Goal: Task Accomplishment & Management: Use online tool/utility

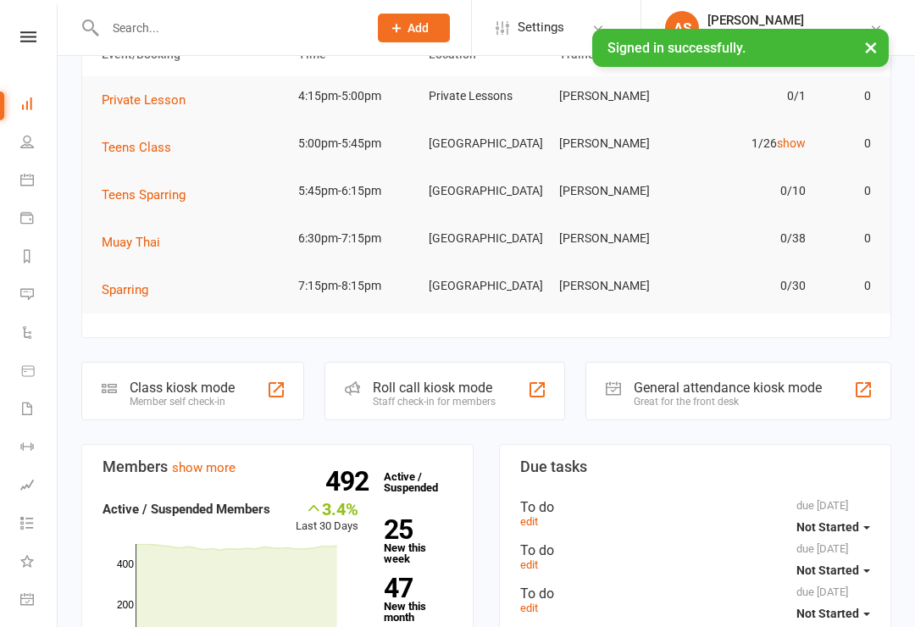
click at [276, 383] on div "Class kiosk mode Member self check-in" at bounding box center [192, 391] width 223 height 58
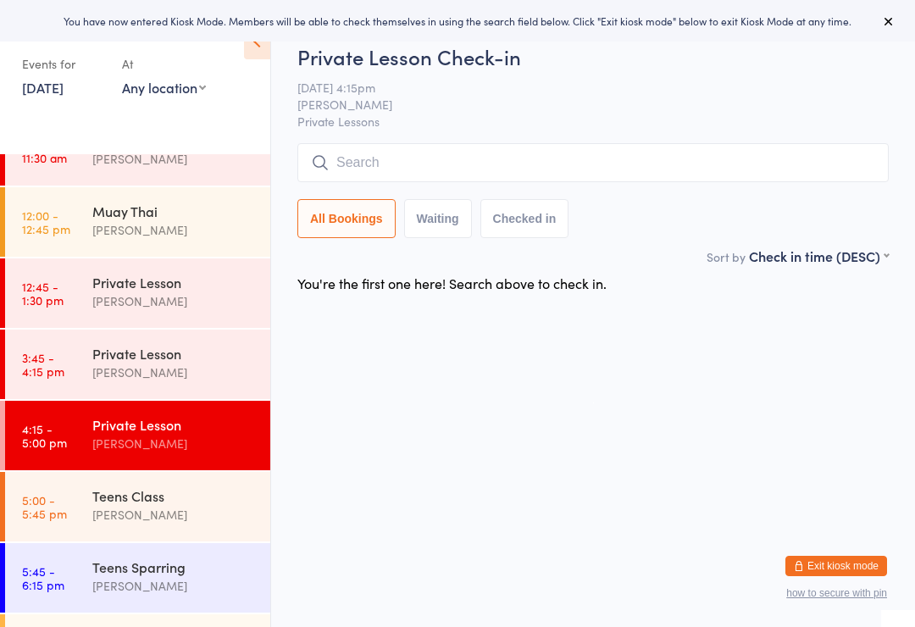
scroll to position [621, 0]
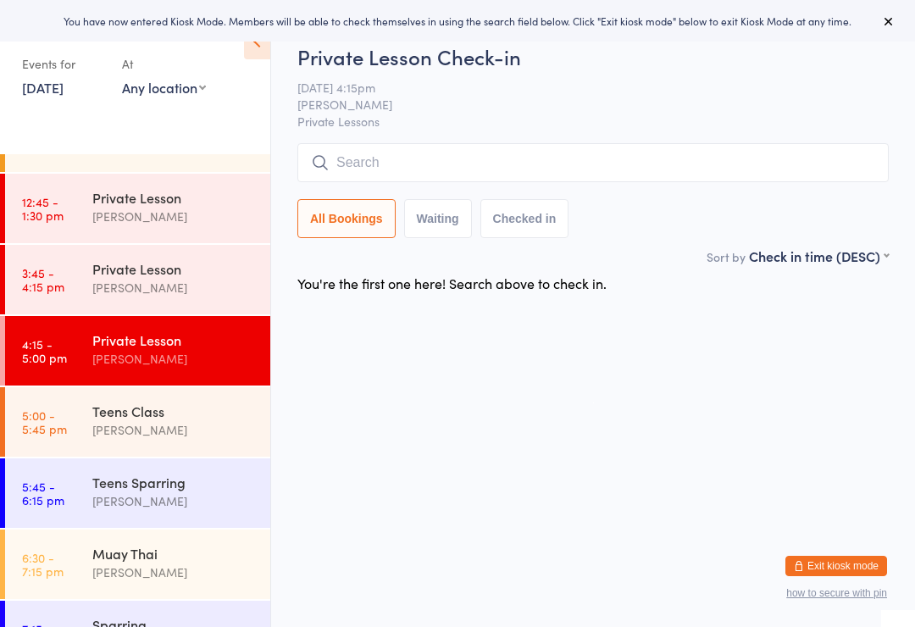
click at [184, 415] on div "Teens Class" at bounding box center [173, 410] width 163 height 19
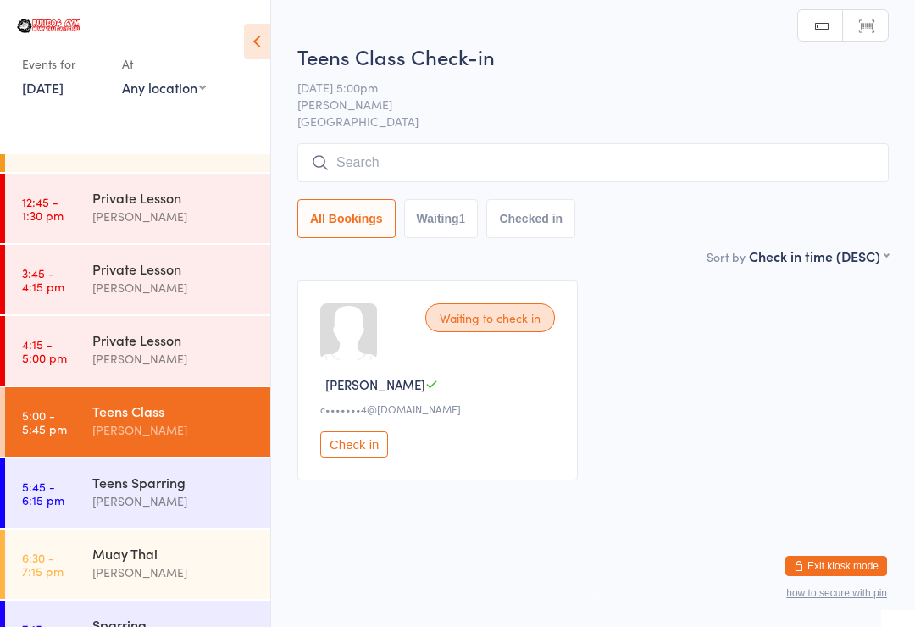
click at [648, 148] on input "search" at bounding box center [592, 162] width 591 height 39
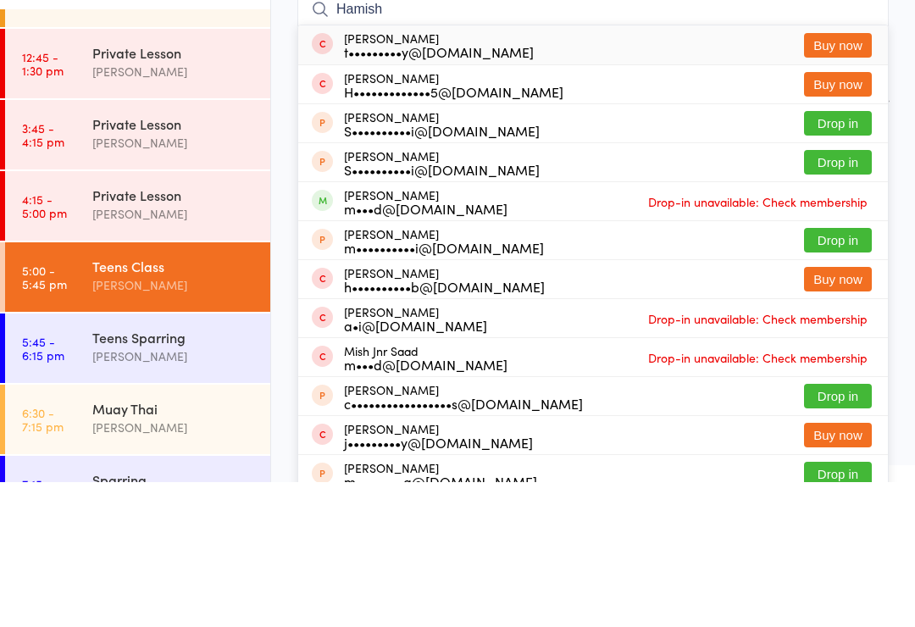
type input "Hamish"
click at [849, 178] on button "Buy now" at bounding box center [838, 190] width 68 height 25
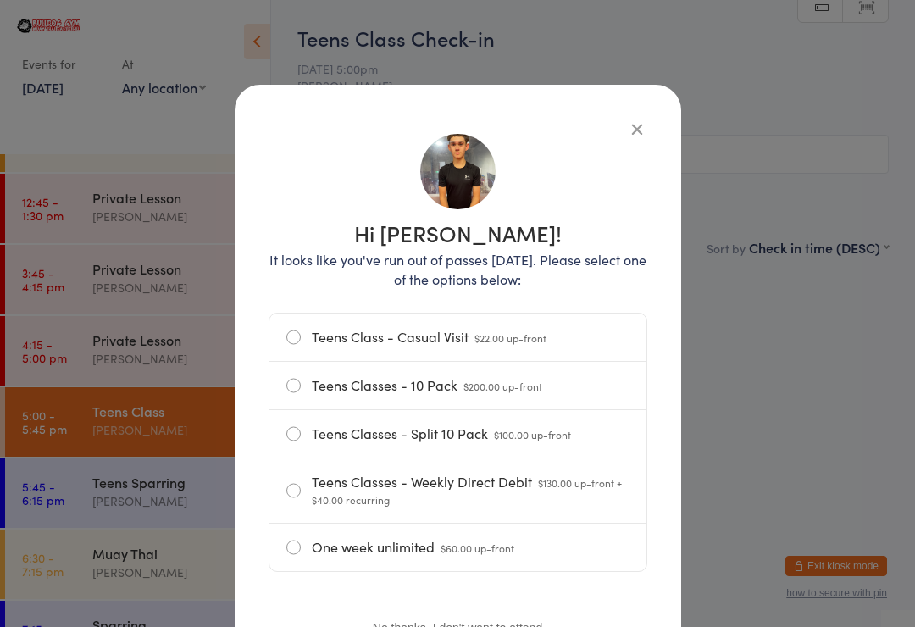
click at [509, 328] on label "Teens Class - Casual Visit $22.00 up-front" at bounding box center [457, 336] width 343 height 47
click at [0, 0] on input "Teens Class - Casual Visit $22.00 up-front" at bounding box center [0, 0] width 0 height 0
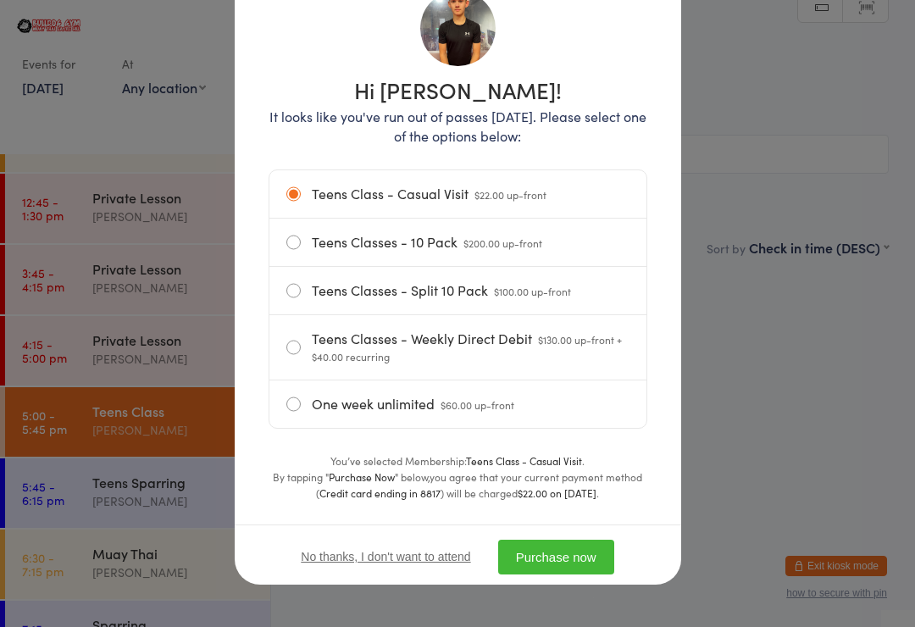
scroll to position [148, 0]
click at [565, 540] on button "Purchase now" at bounding box center [556, 556] width 116 height 35
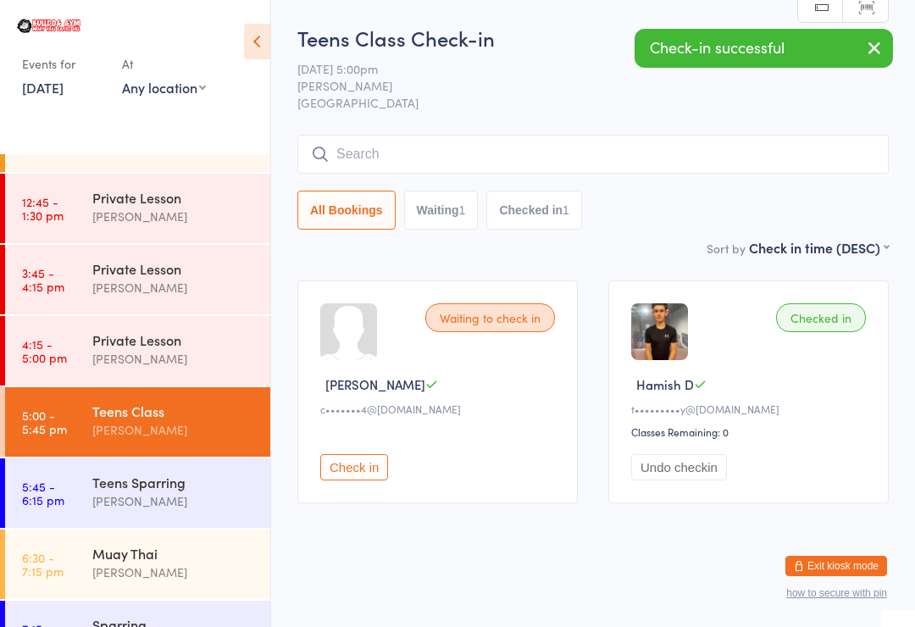
click at [196, 485] on div "Teens Sparring" at bounding box center [173, 482] width 163 height 19
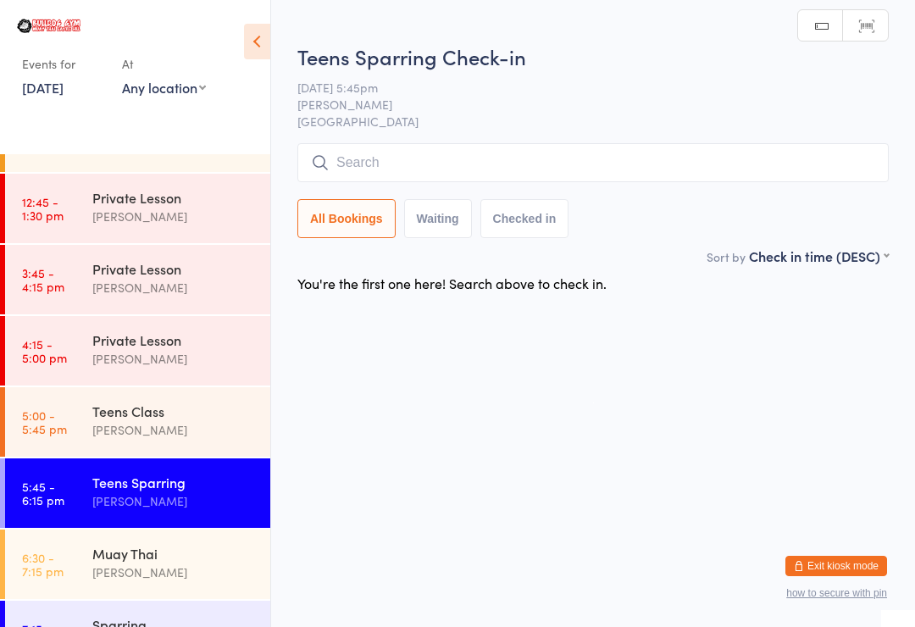
click at [487, 159] on input "search" at bounding box center [592, 162] width 591 height 39
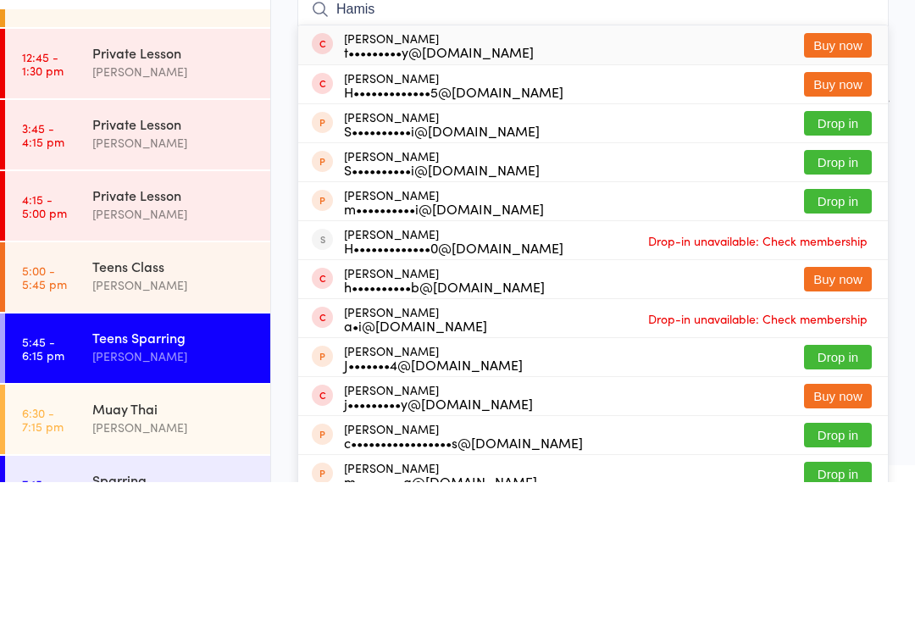
type input "Hamis"
click at [840, 178] on button "Buy now" at bounding box center [838, 190] width 68 height 25
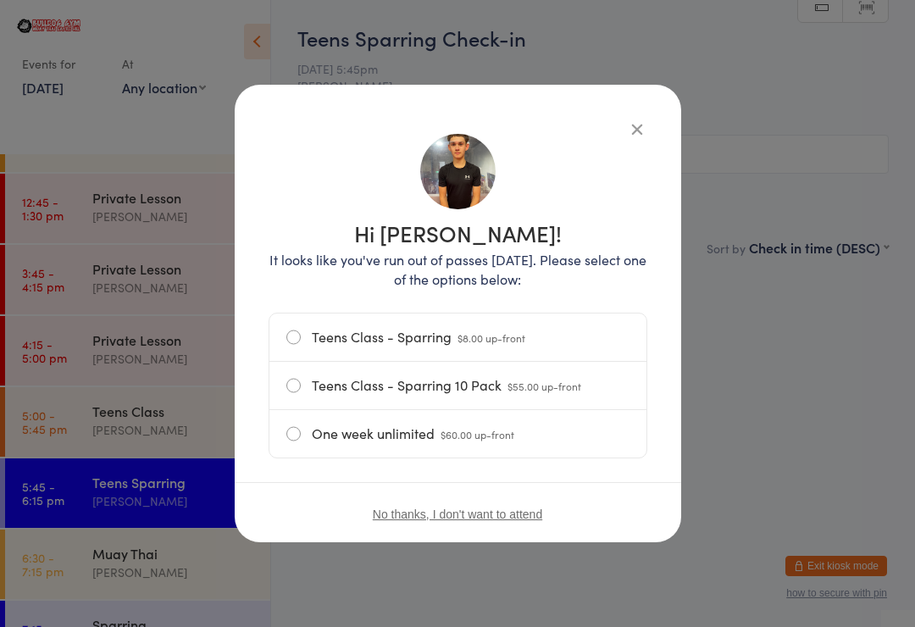
click at [506, 327] on label "Teens Class - Sparring $8.00 up-front" at bounding box center [457, 336] width 343 height 47
click at [0, 0] on input "Teens Class - Sparring $8.00 up-front" at bounding box center [0, 0] width 0 height 0
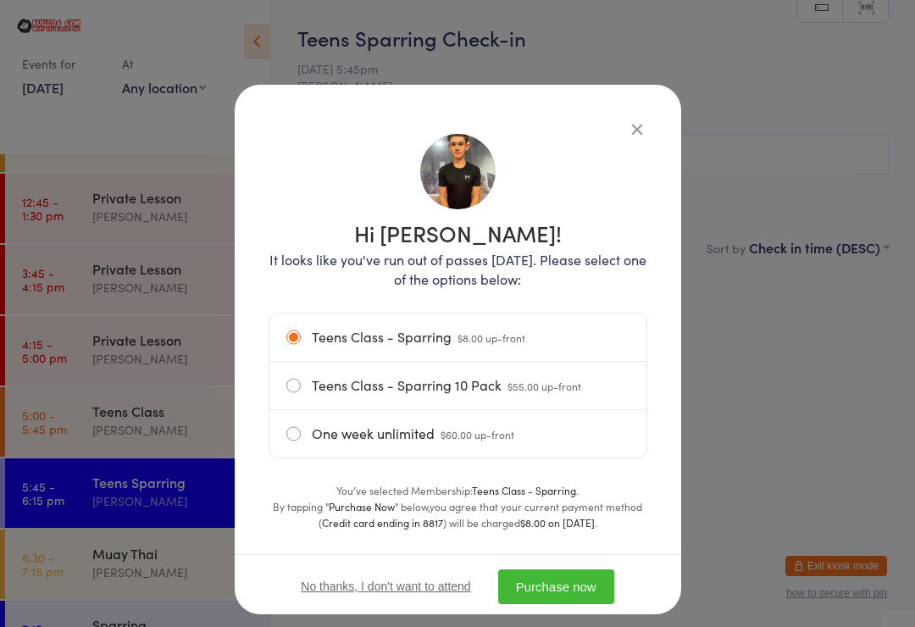
click at [563, 578] on button "Purchase now" at bounding box center [556, 586] width 116 height 35
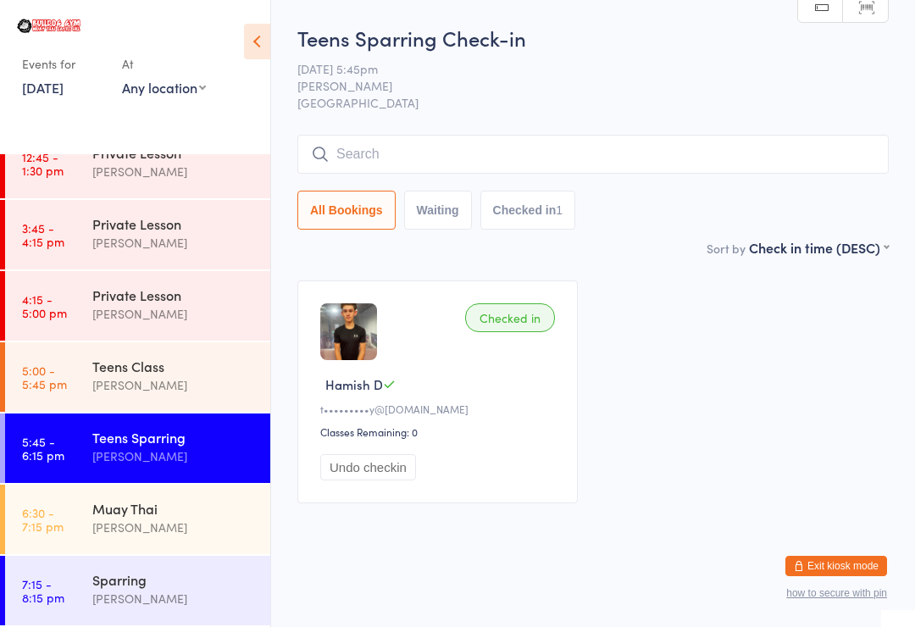
scroll to position [668, 0]
click at [248, 31] on icon at bounding box center [257, 42] width 26 height 36
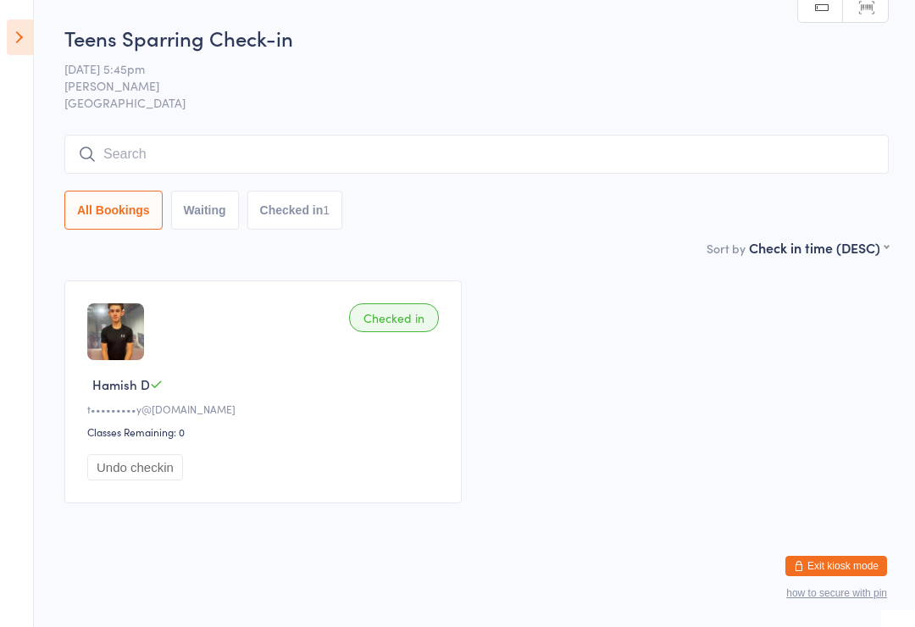
click at [25, 32] on icon at bounding box center [20, 37] width 26 height 36
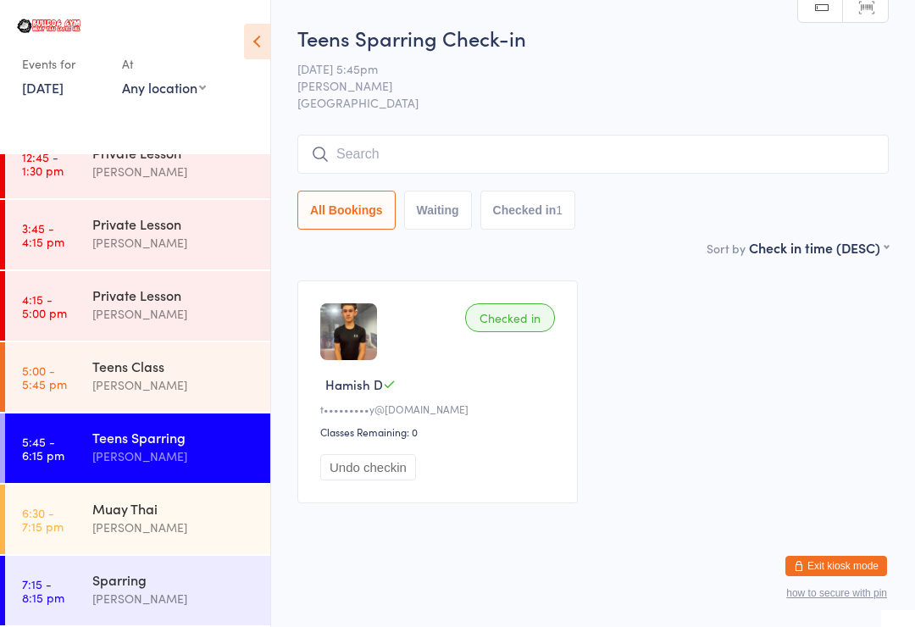
click at [99, 519] on div "[PERSON_NAME]" at bounding box center [173, 526] width 163 height 19
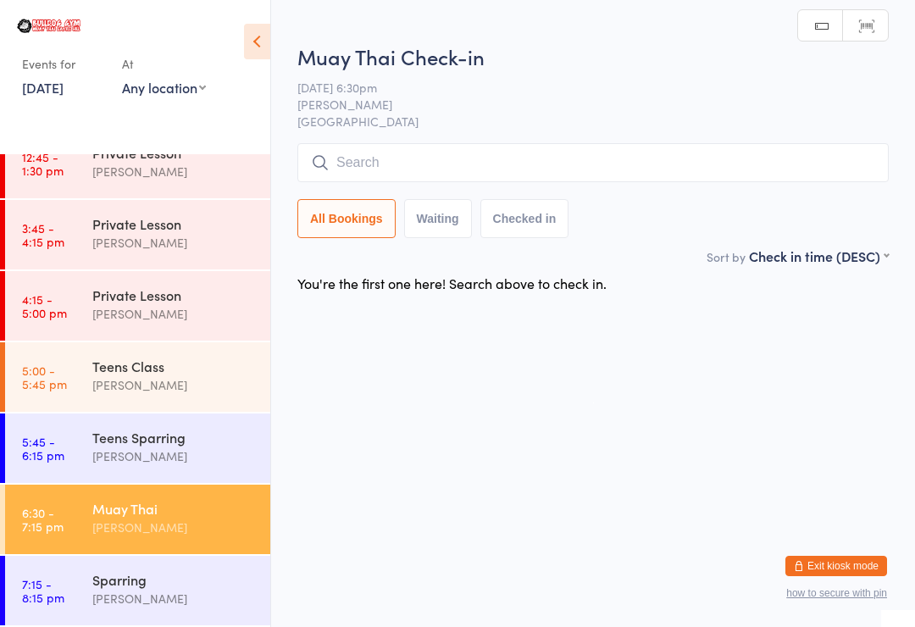
click at [166, 569] on div "Sparring Stuart McKinnon" at bounding box center [181, 589] width 178 height 67
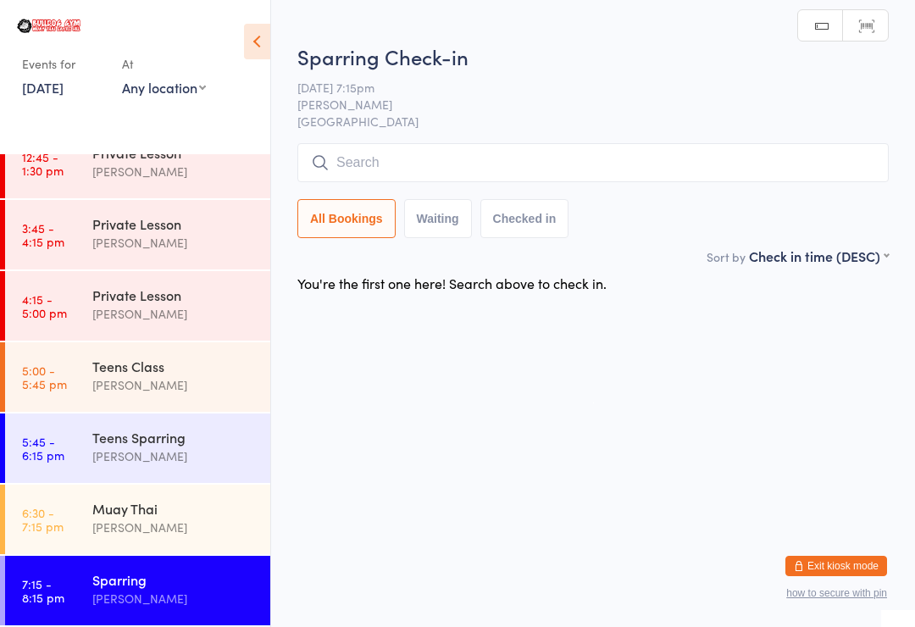
click at [197, 517] on div "Muay Thai" at bounding box center [173, 508] width 163 height 19
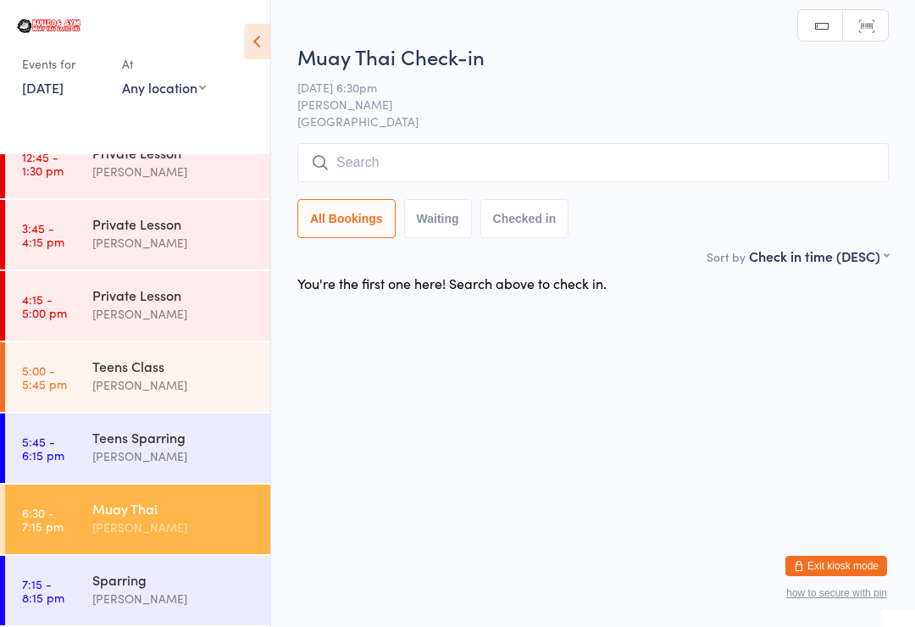
click at [201, 454] on div "[PERSON_NAME]" at bounding box center [173, 455] width 163 height 19
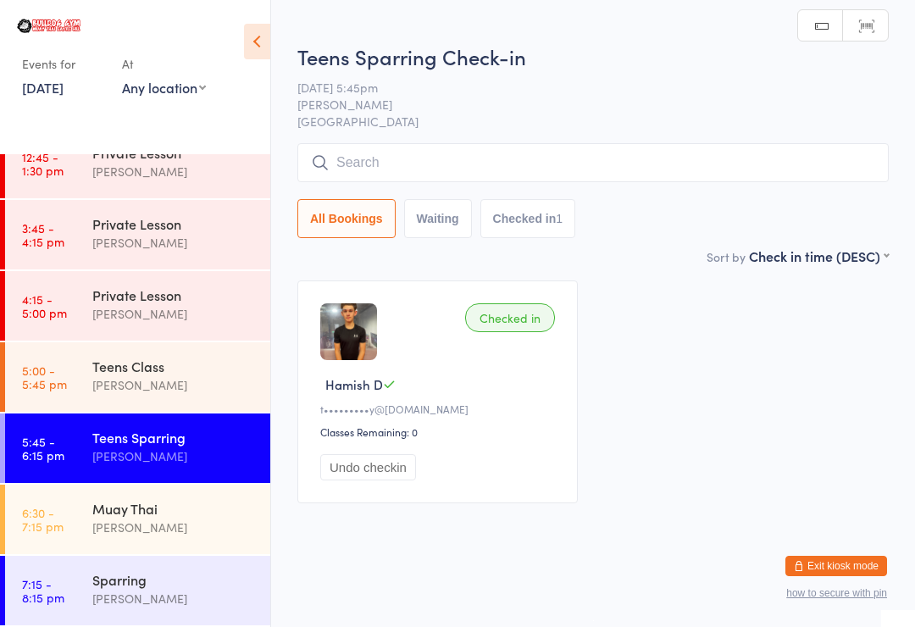
click at [205, 368] on div "Teens Class" at bounding box center [173, 366] width 163 height 19
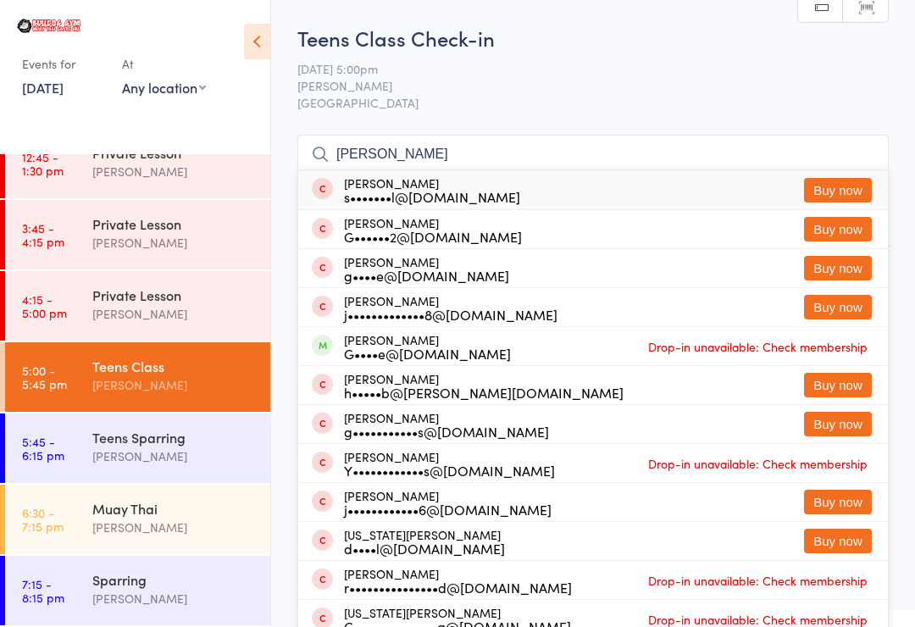
type input "George chen"
click at [849, 190] on button "Buy now" at bounding box center [838, 190] width 68 height 25
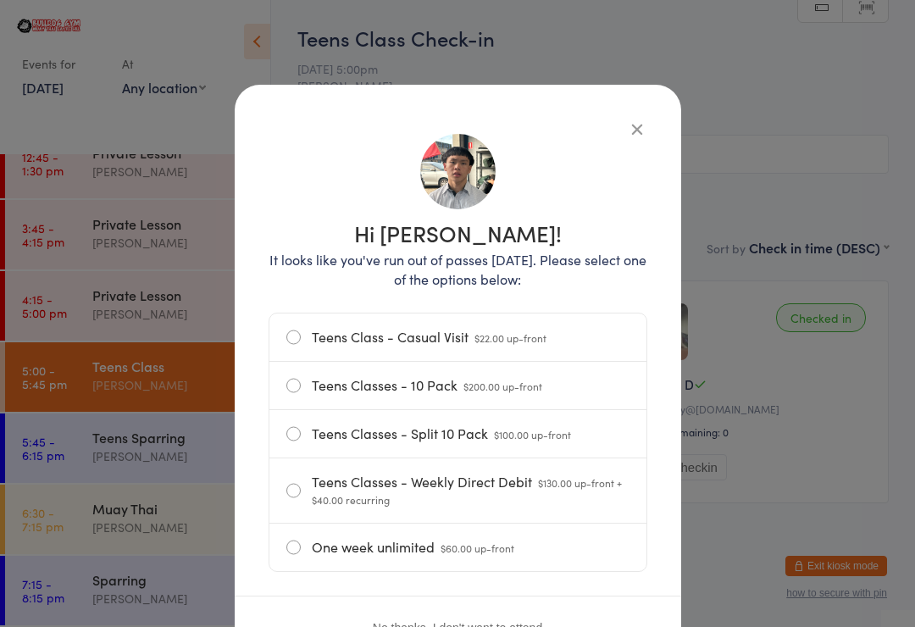
click at [597, 275] on p "It looks like you've run out of passes today. Please select one of the options …" at bounding box center [457, 269] width 379 height 39
click at [601, 357] on label "Teens Class - Casual Visit $22.00 up-front" at bounding box center [457, 336] width 343 height 47
click at [0, 0] on input "Teens Class - Casual Visit $22.00 up-front" at bounding box center [0, 0] width 0 height 0
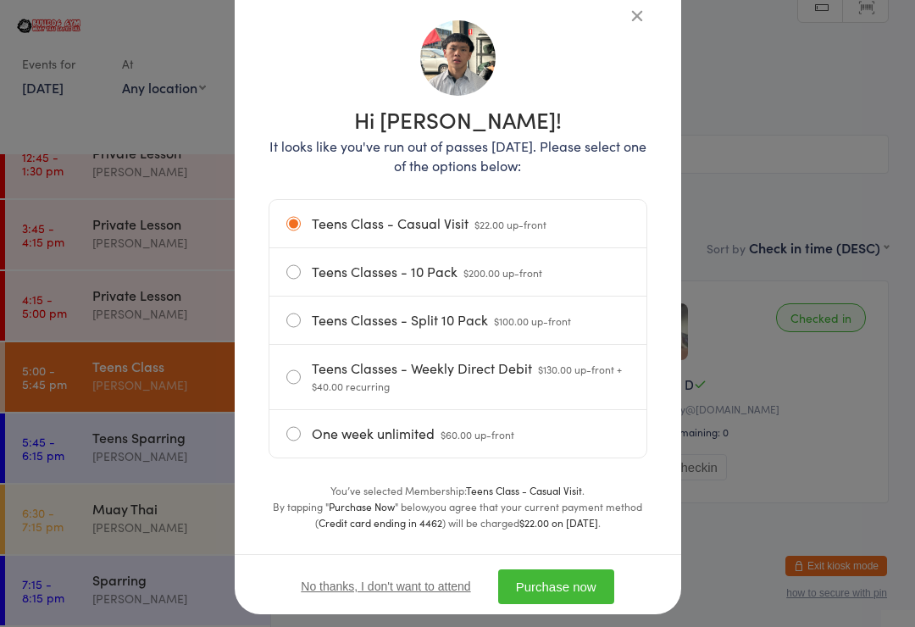
scroll to position [116, 0]
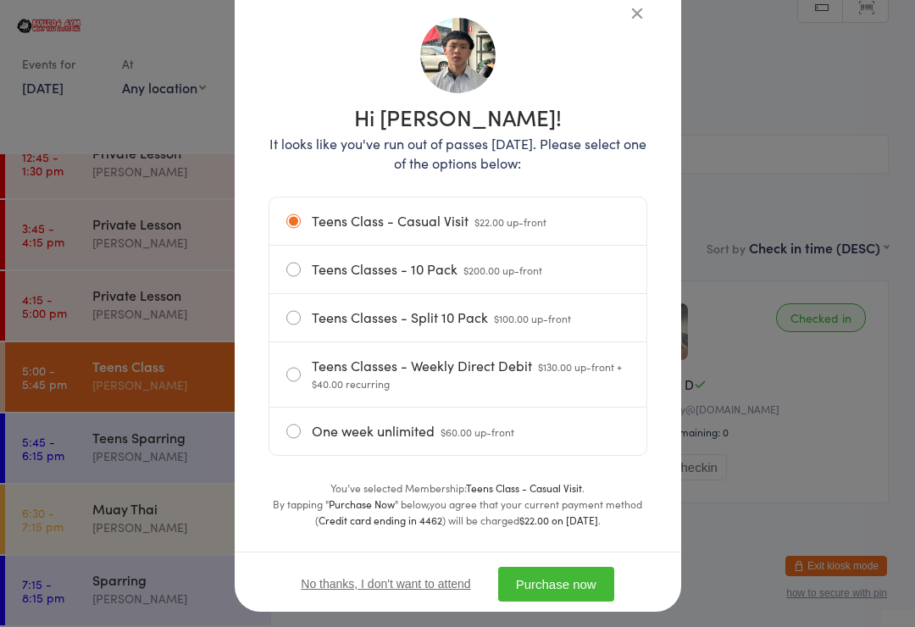
click at [594, 549] on div "Hi George! It looks like you've run out of passes today. Please select one of t…" at bounding box center [457, 316] width 379 height 626
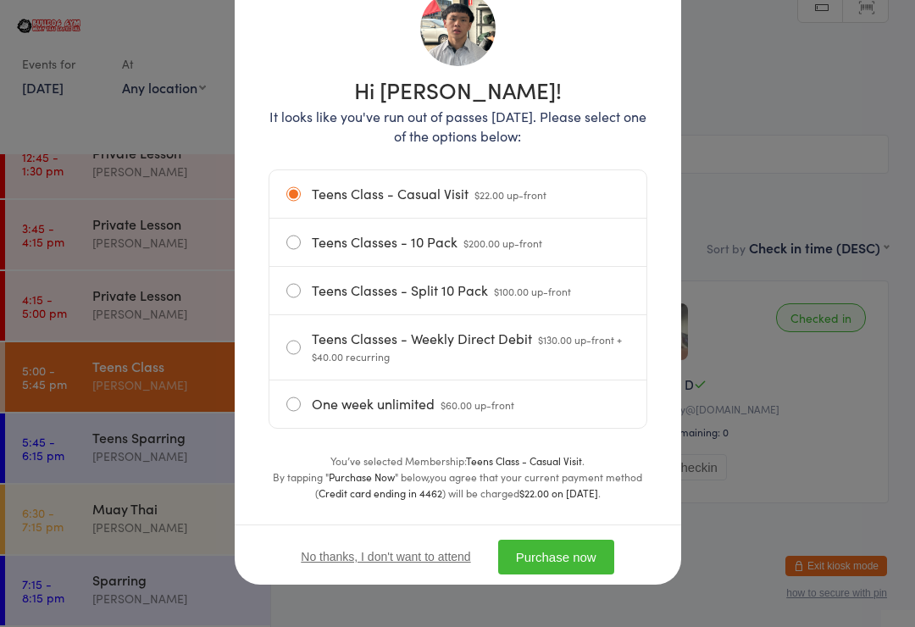
click at [593, 573] on button "Purchase now" at bounding box center [556, 556] width 116 height 35
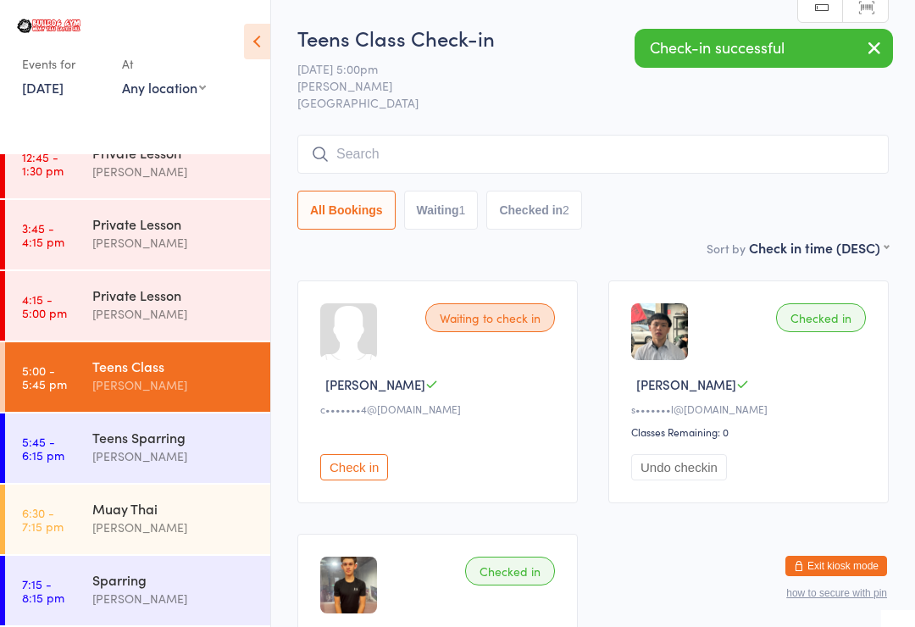
click at [222, 466] on div "[PERSON_NAME]" at bounding box center [173, 455] width 163 height 19
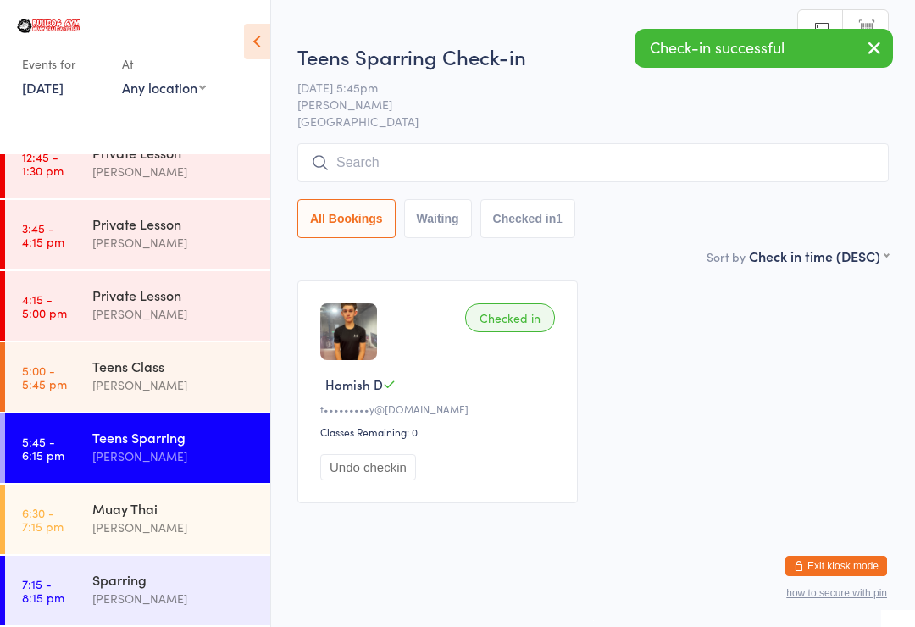
click at [641, 169] on input "search" at bounding box center [592, 162] width 591 height 39
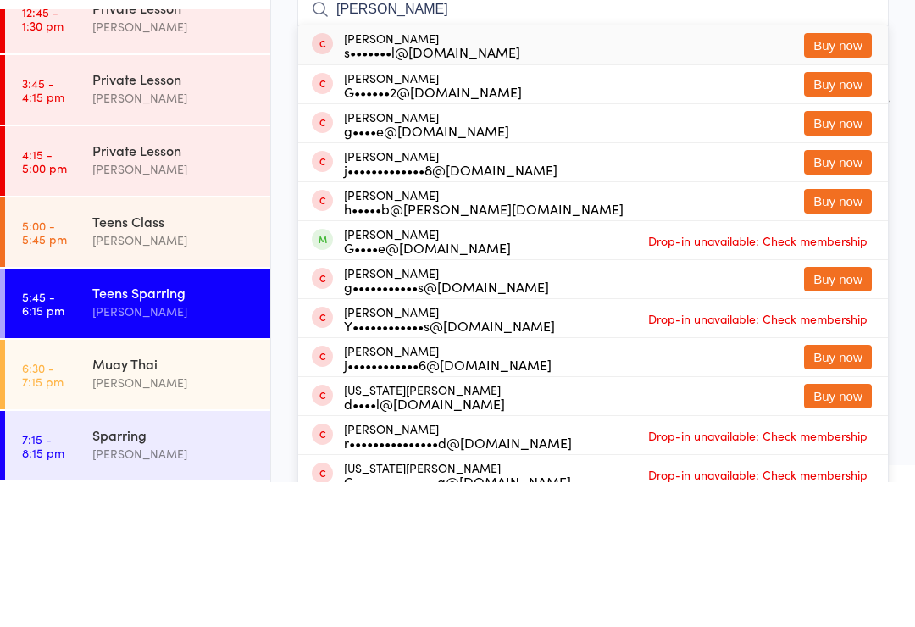
type input "George"
click at [859, 178] on button "Buy now" at bounding box center [838, 190] width 68 height 25
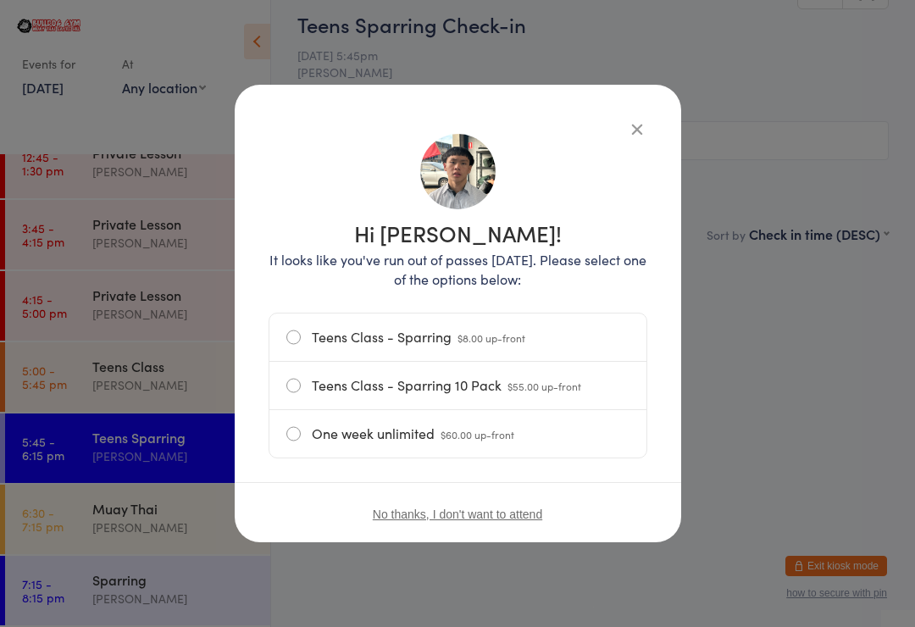
click at [573, 330] on label "Teens Class - Sparring $8.00 up-front" at bounding box center [457, 336] width 343 height 47
click at [0, 0] on input "Teens Class - Sparring $8.00 up-front" at bounding box center [0, 0] width 0 height 0
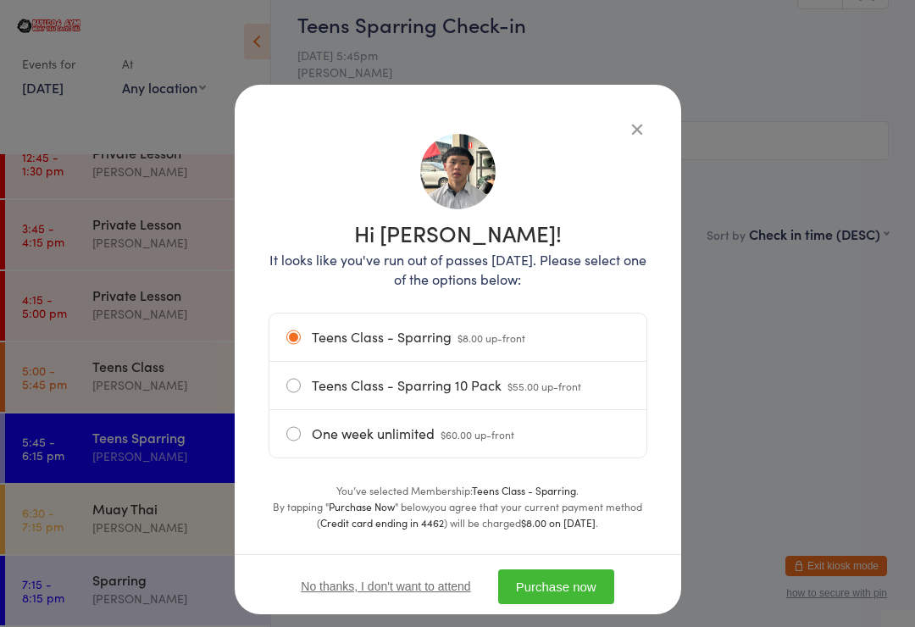
click at [613, 562] on div "No thanks, I don't want to attend Purchase now" at bounding box center [458, 586] width 446 height 64
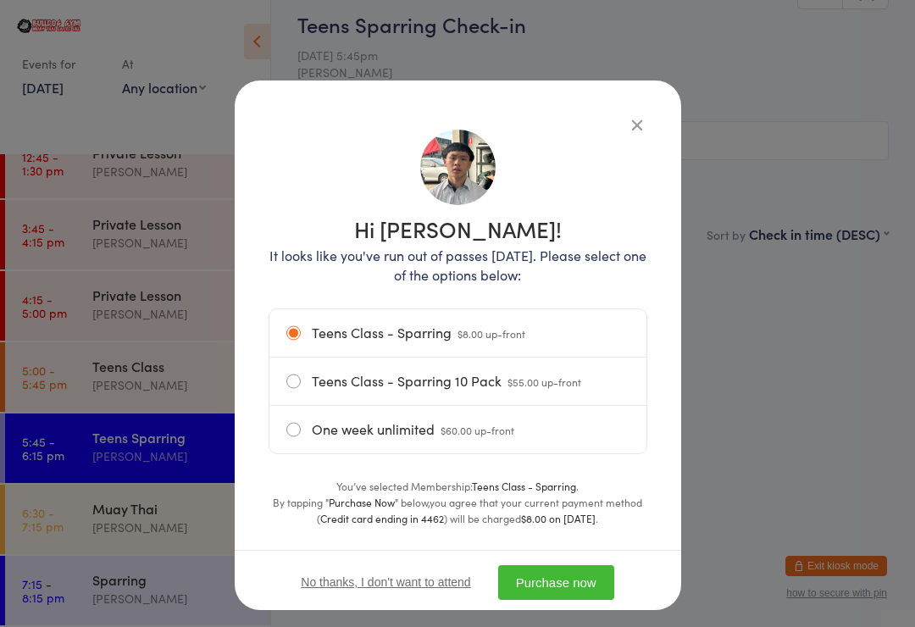
click at [595, 554] on div "No thanks, I don't want to attend Purchase now" at bounding box center [458, 582] width 446 height 64
click at [603, 567] on button "Purchase now" at bounding box center [556, 582] width 116 height 35
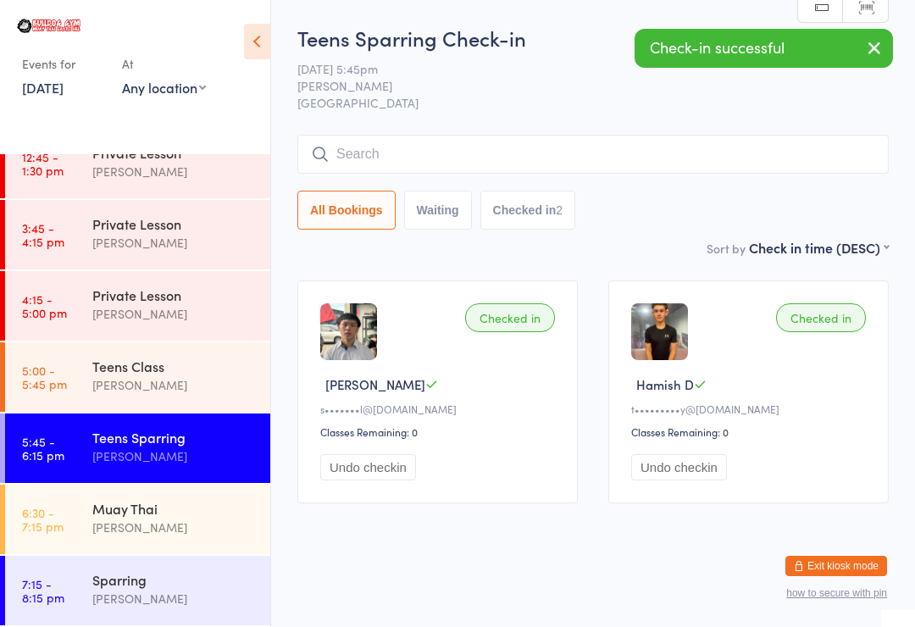
click at [230, 386] on div "[PERSON_NAME]" at bounding box center [173, 384] width 163 height 19
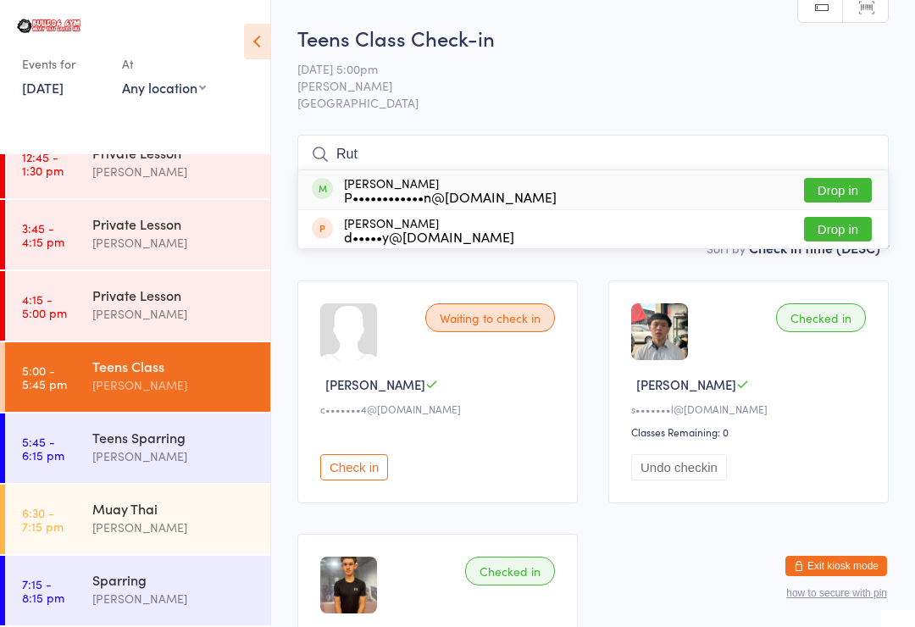
click at [836, 163] on input "Rut" at bounding box center [592, 154] width 591 height 39
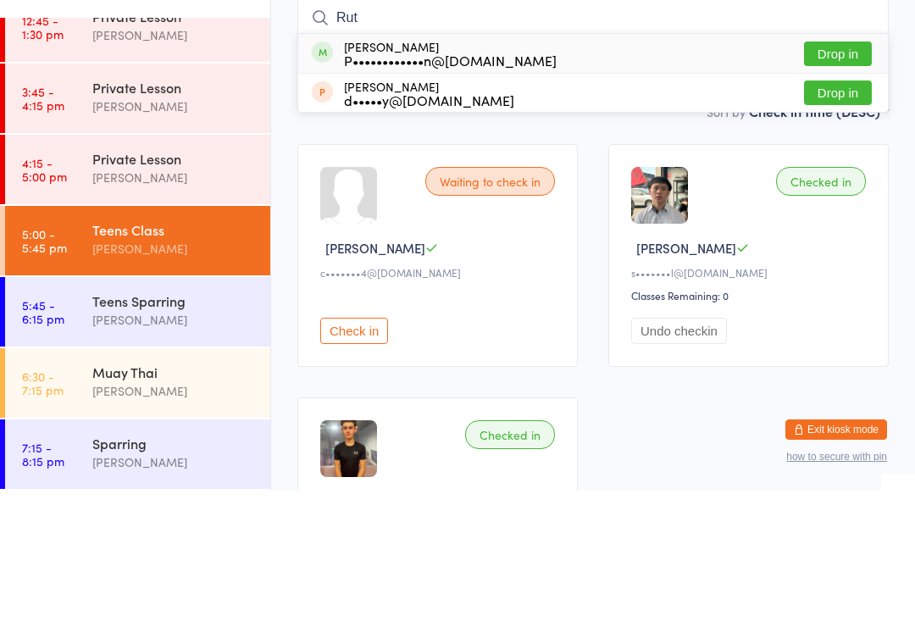
type input "Rut"
click at [844, 178] on button "Drop in" at bounding box center [838, 190] width 68 height 25
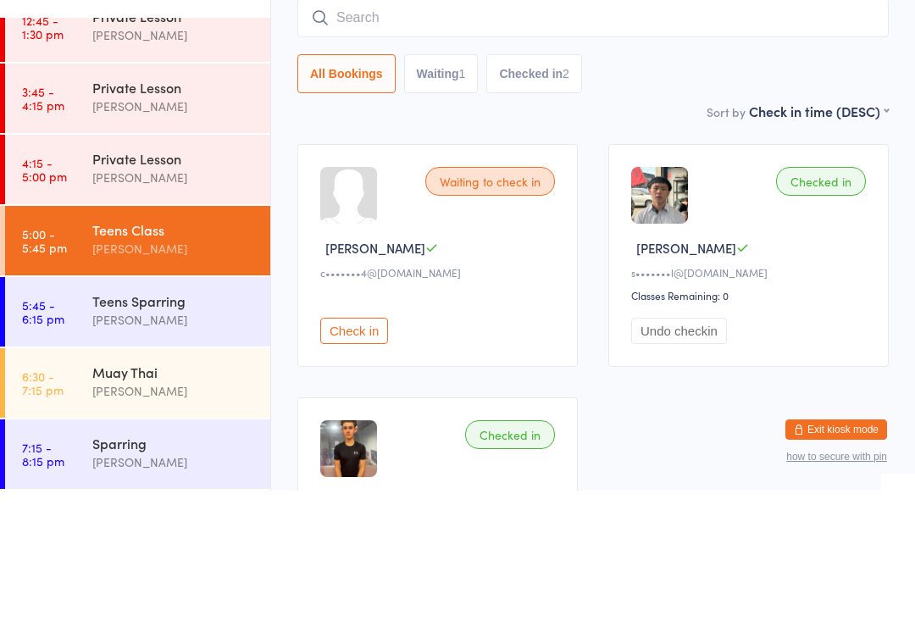
scroll to position [136, 0]
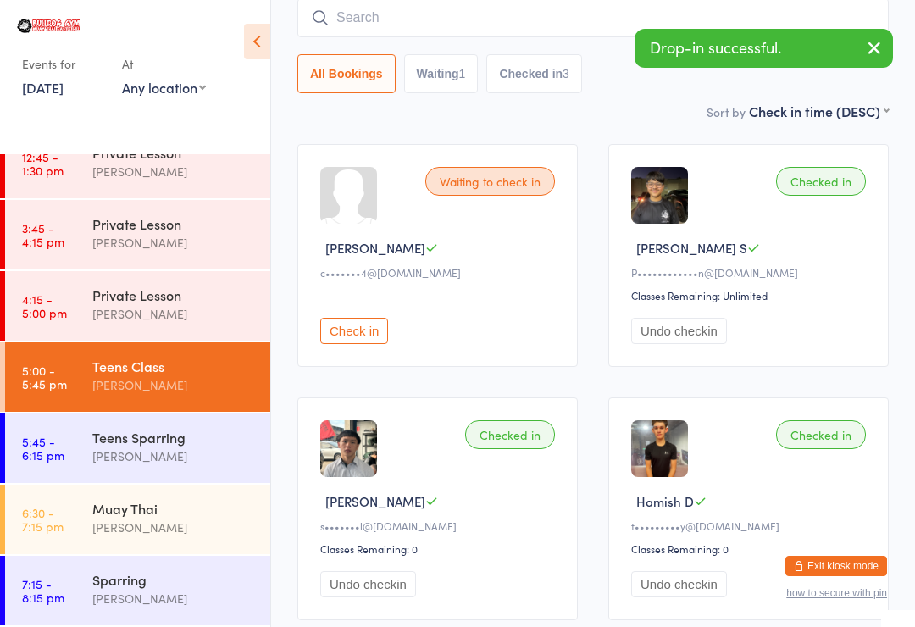
click at [584, 12] on input "search" at bounding box center [592, 17] width 591 height 39
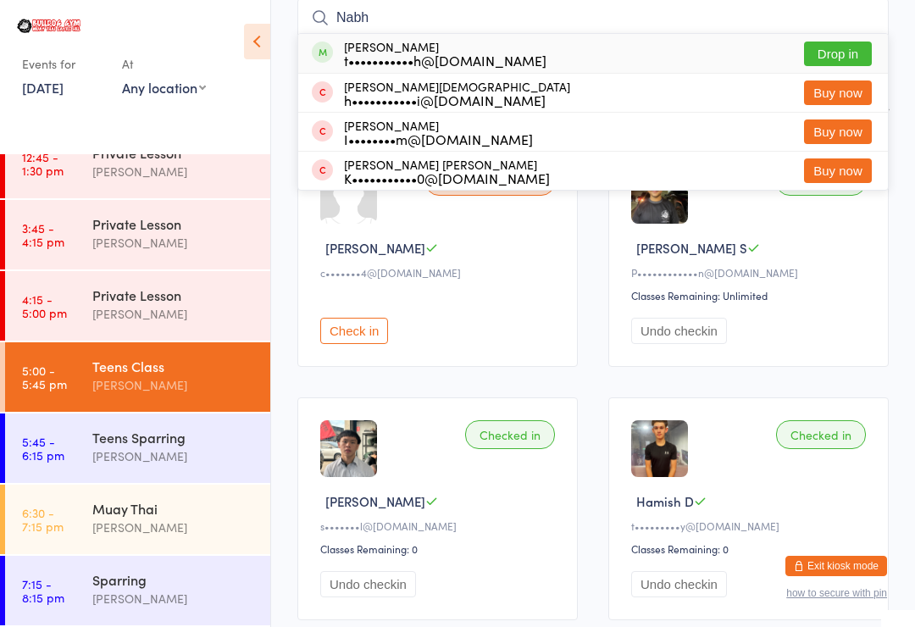
type input "Nabh"
click at [849, 47] on button "Drop in" at bounding box center [838, 53] width 68 height 25
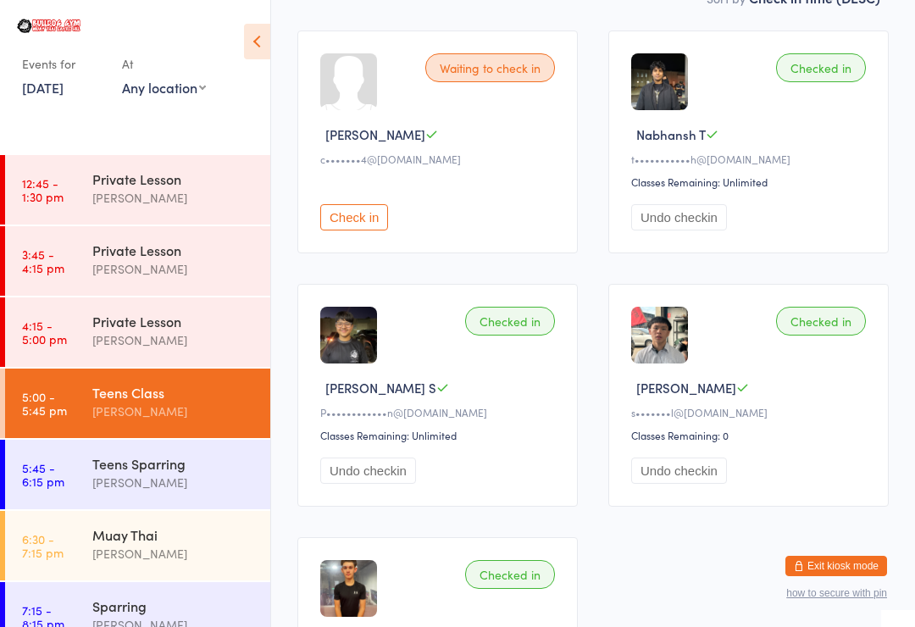
scroll to position [0, 0]
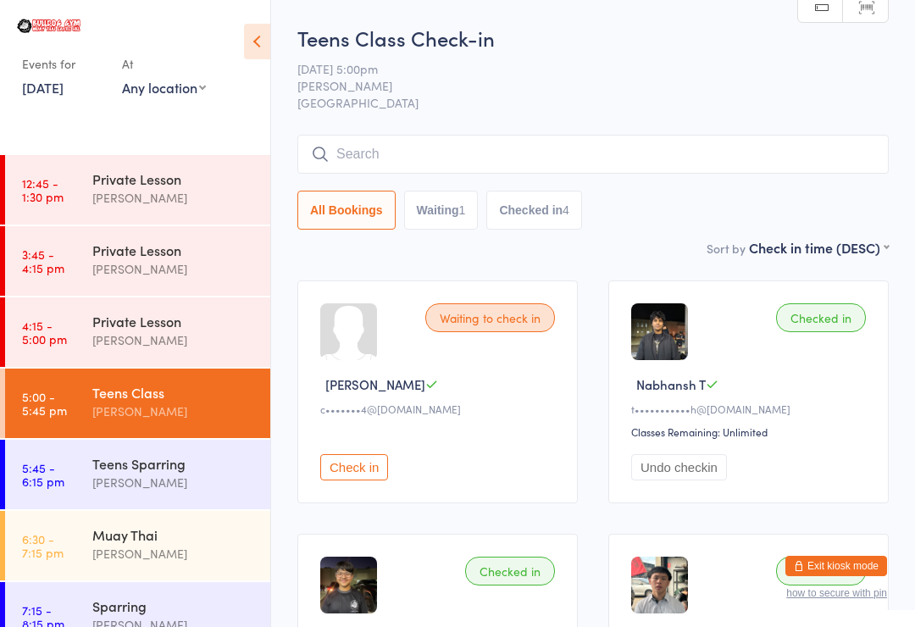
click at [783, 145] on input "search" at bounding box center [592, 154] width 591 height 39
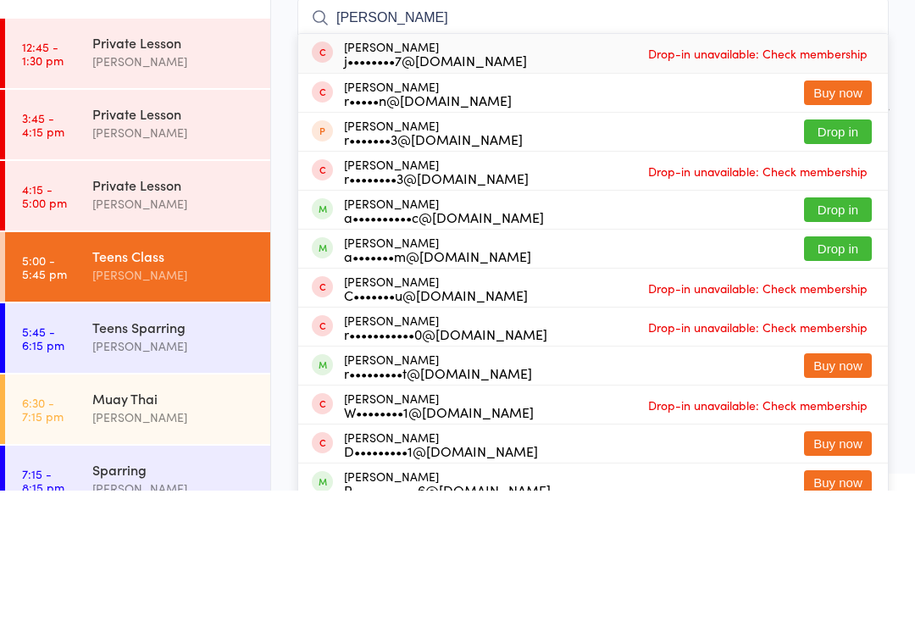
type input "Ryan"
click at [819, 334] on button "Drop in" at bounding box center [838, 346] width 68 height 25
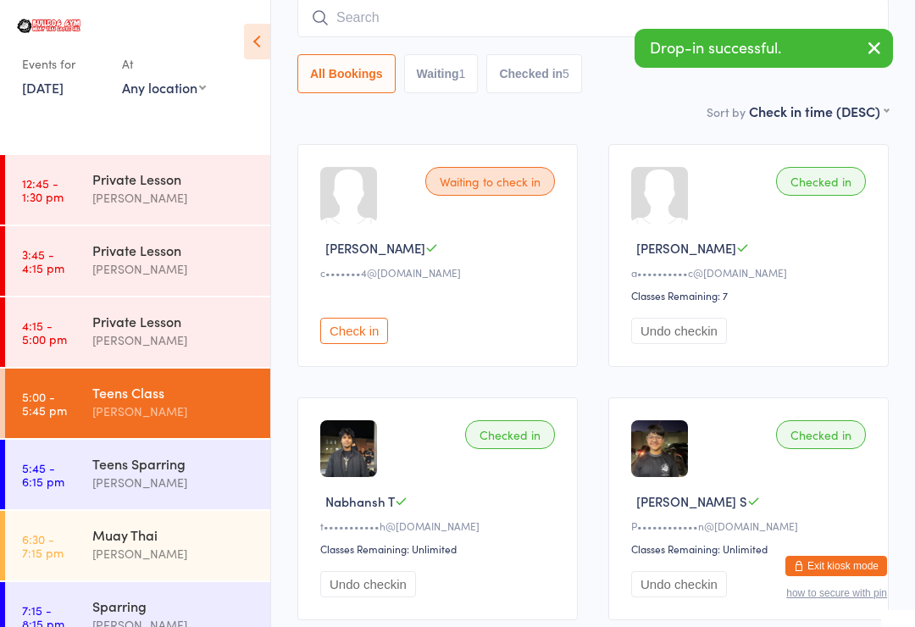
click at [340, 14] on input "search" at bounding box center [592, 17] width 591 height 39
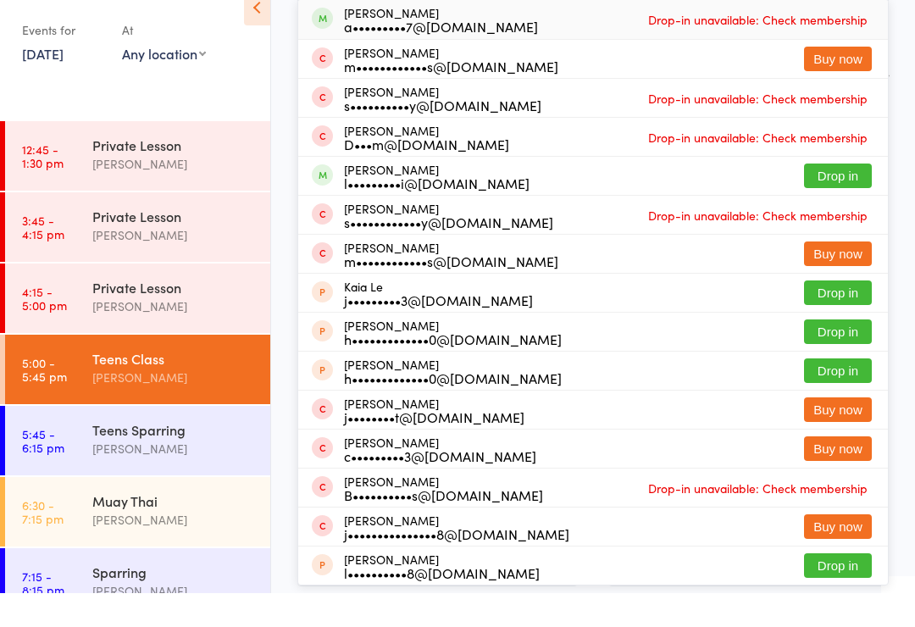
type input "Levi"
click at [838, 197] on button "Drop in" at bounding box center [838, 209] width 68 height 25
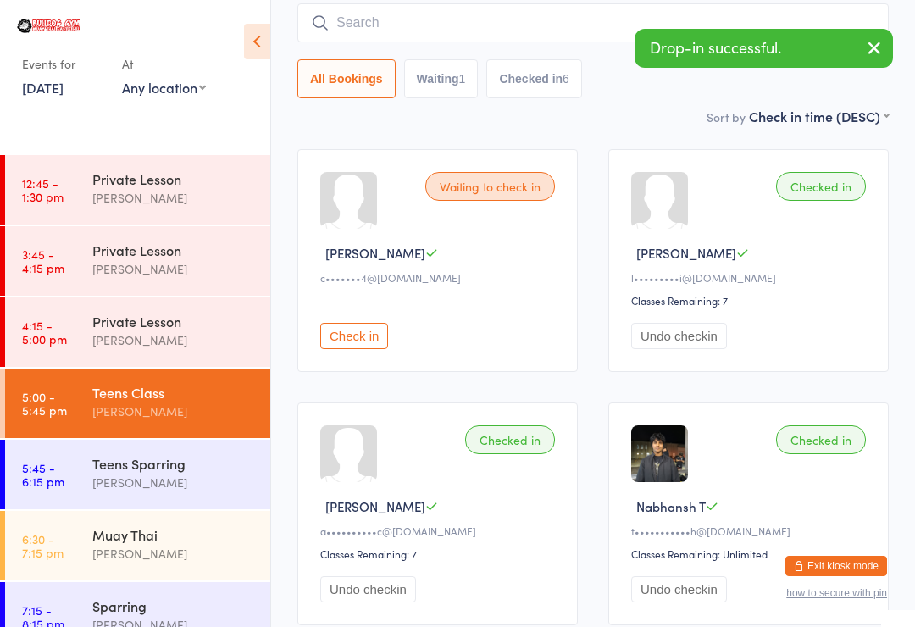
scroll to position [99, 0]
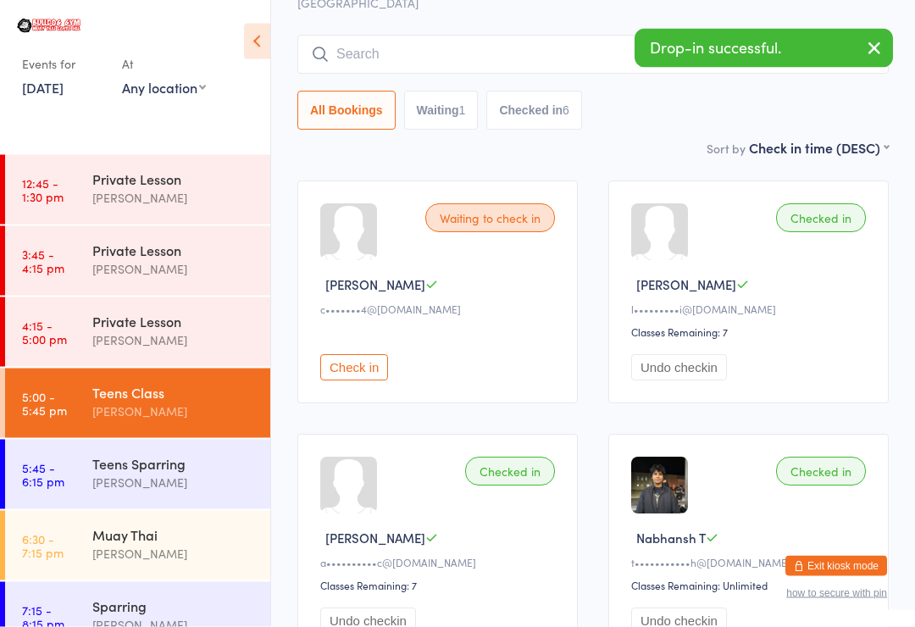
click at [501, 73] on input "search" at bounding box center [592, 55] width 591 height 39
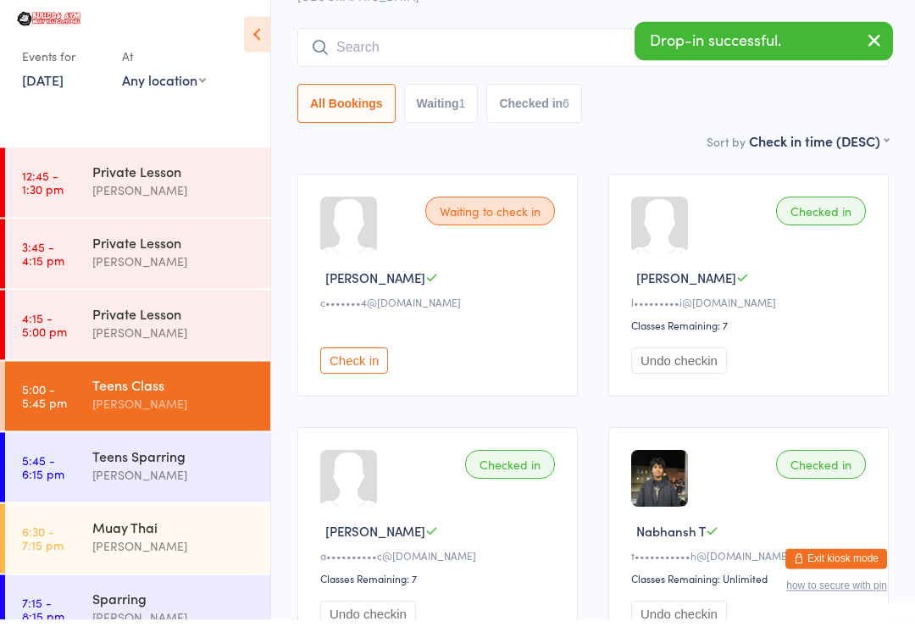
click at [474, 62] on input "search" at bounding box center [592, 55] width 591 height 39
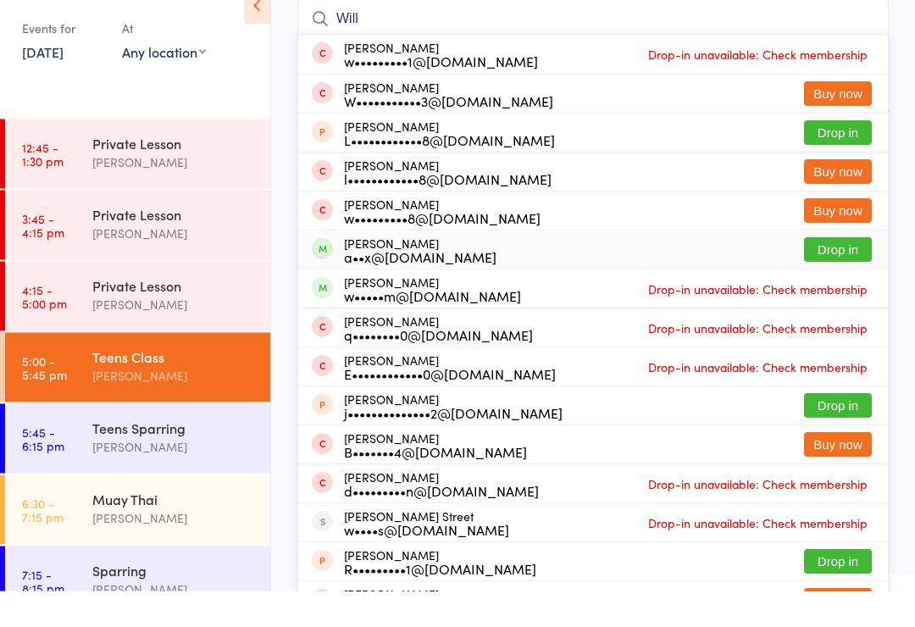
type input "Will"
click at [490, 267] on div "William Conn a••x@conn.co.za Drop in" at bounding box center [592, 286] width 589 height 38
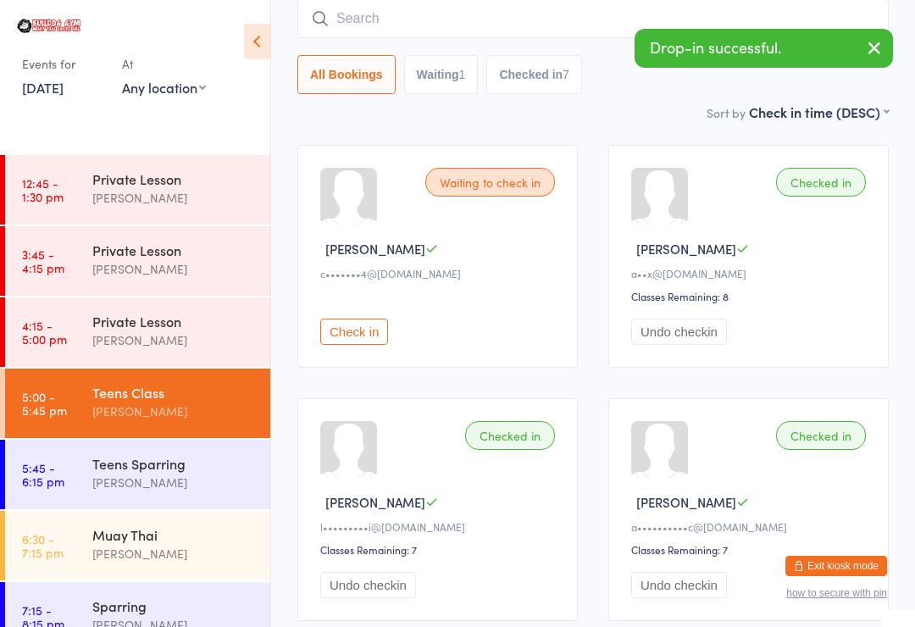
click at [630, 35] on input "search" at bounding box center [592, 18] width 591 height 39
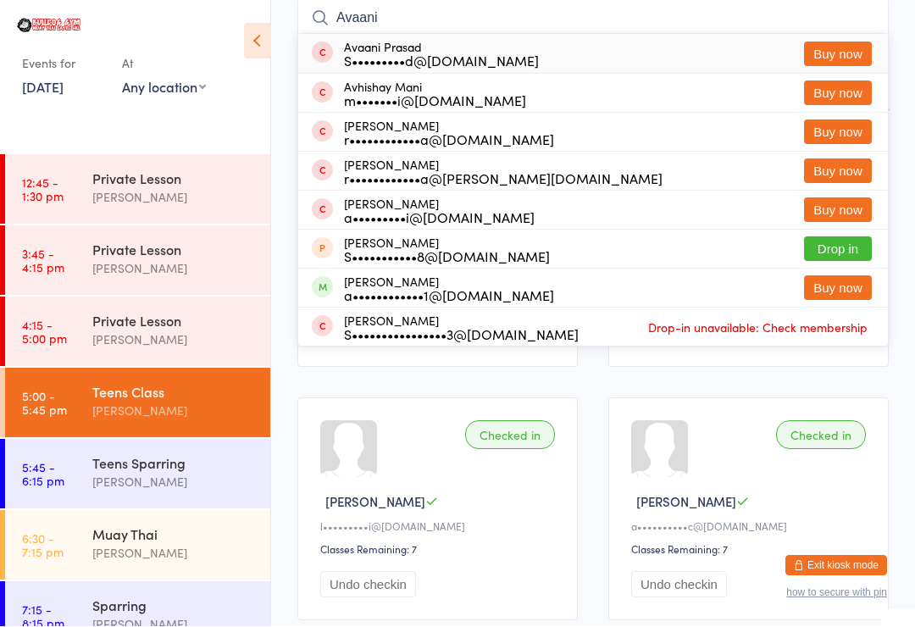
type input "Avaani"
click at [853, 48] on button "Buy now" at bounding box center [838, 54] width 68 height 25
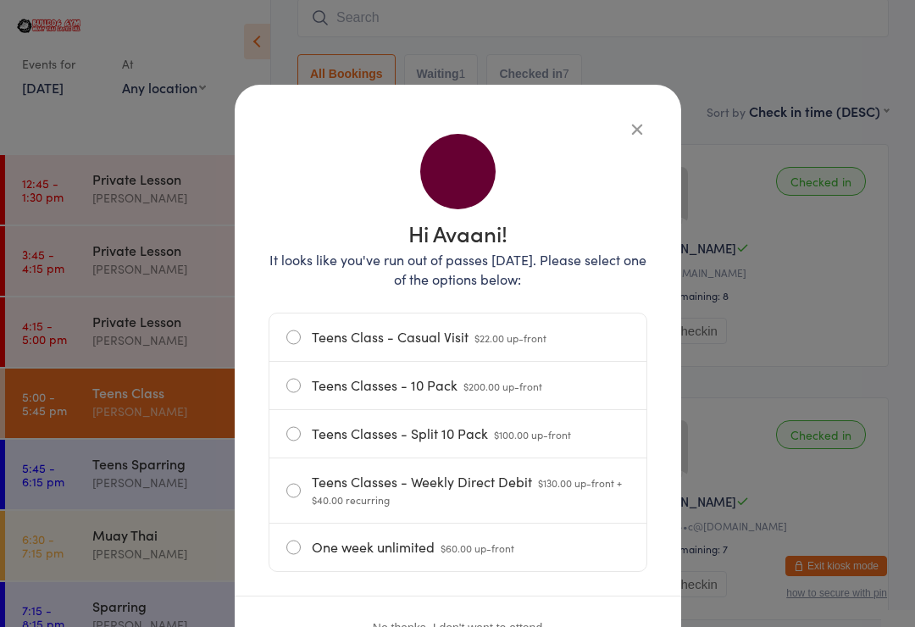
click at [633, 120] on icon "button" at bounding box center [637, 128] width 19 height 19
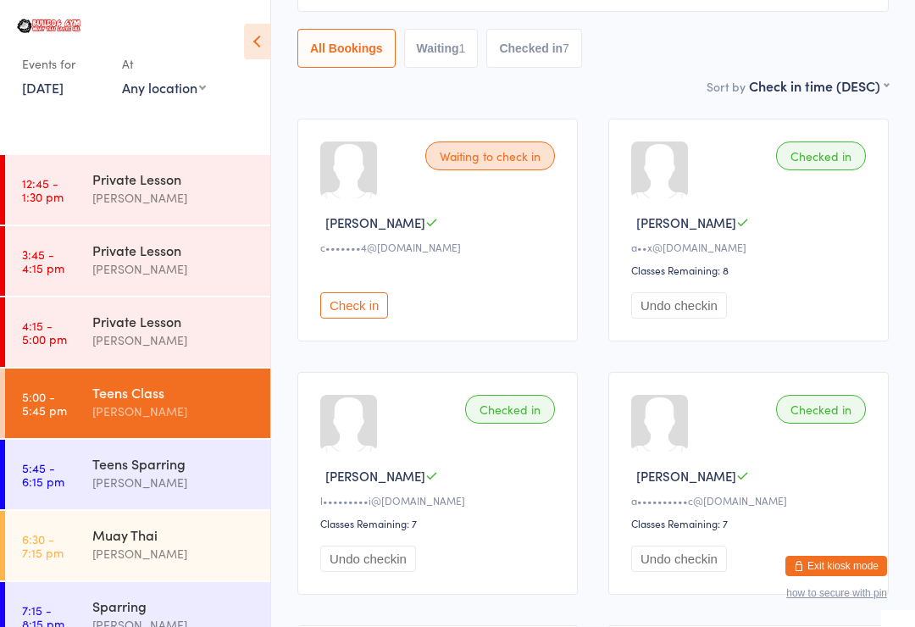
scroll to position [163, 0]
click at [772, 31] on div "All Bookings Waiting 1 Checked in 7" at bounding box center [592, 47] width 591 height 39
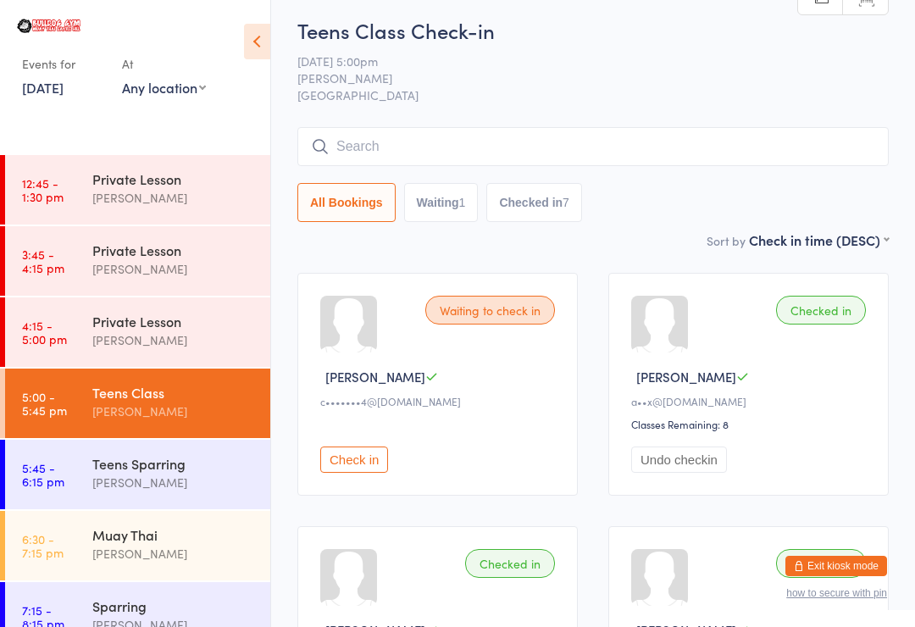
scroll to position [0, 0]
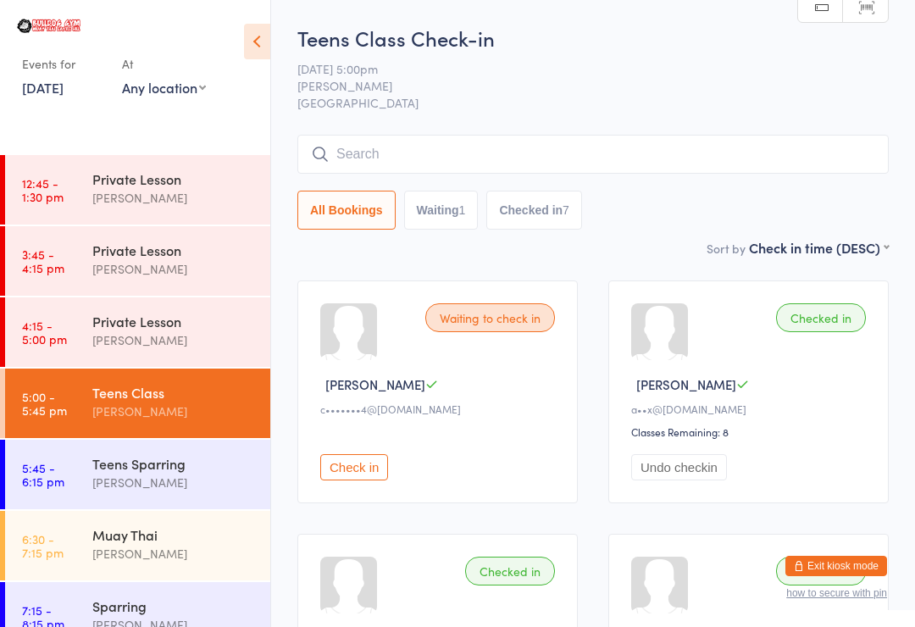
click at [637, 155] on input "search" at bounding box center [592, 154] width 591 height 39
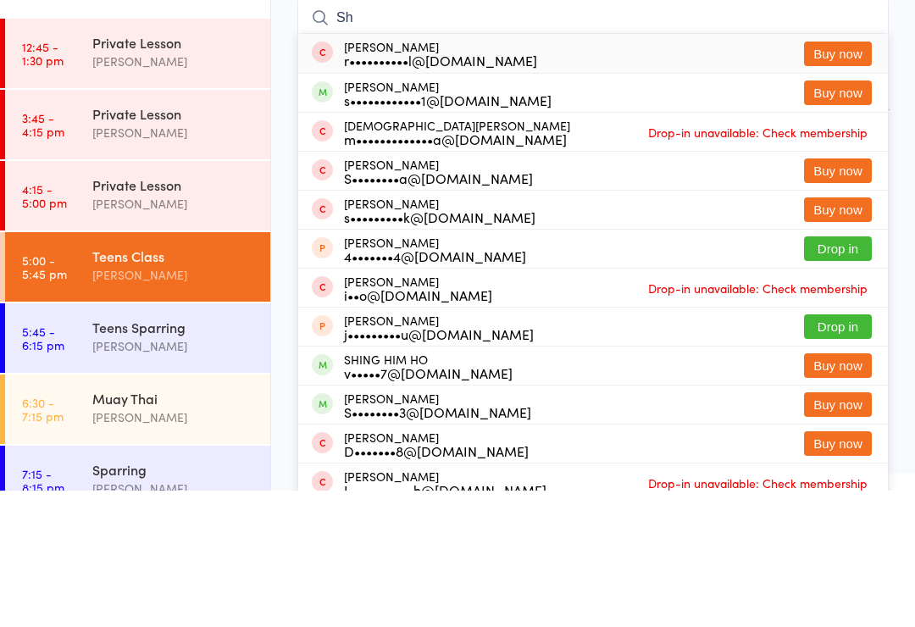
type input "S"
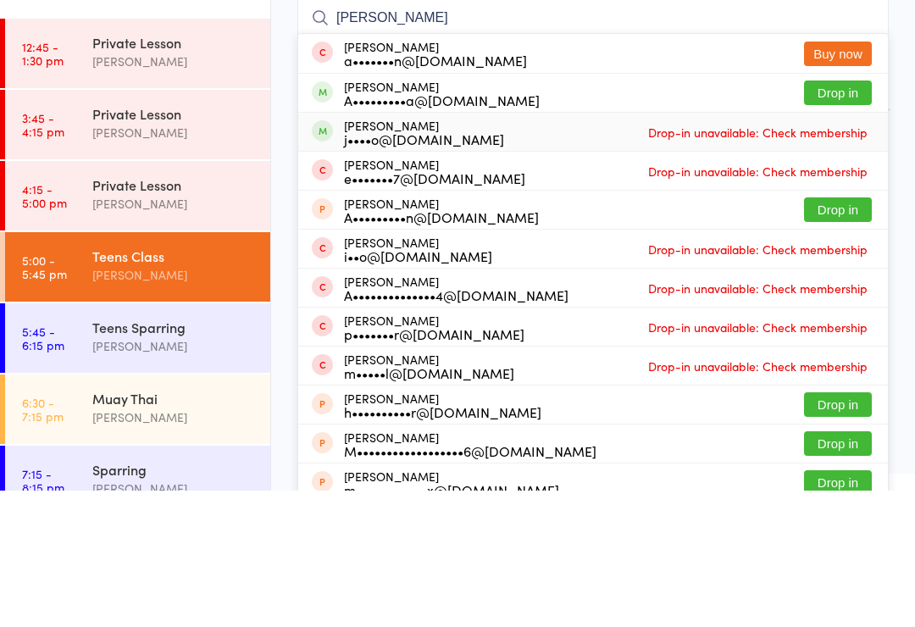
type input "Alex gr"
click at [837, 249] on div "Alex Luo j••••o@gmail.com Drop-in unavailable: Check membership" at bounding box center [592, 268] width 589 height 38
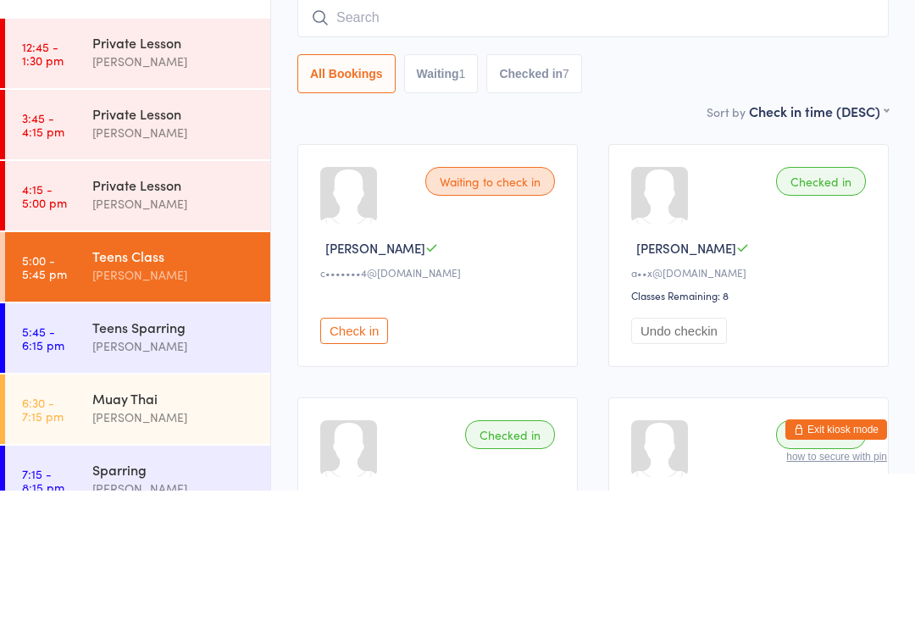
click at [827, 191] on div "All Bookings Waiting 1 Checked in 7" at bounding box center [592, 210] width 591 height 39
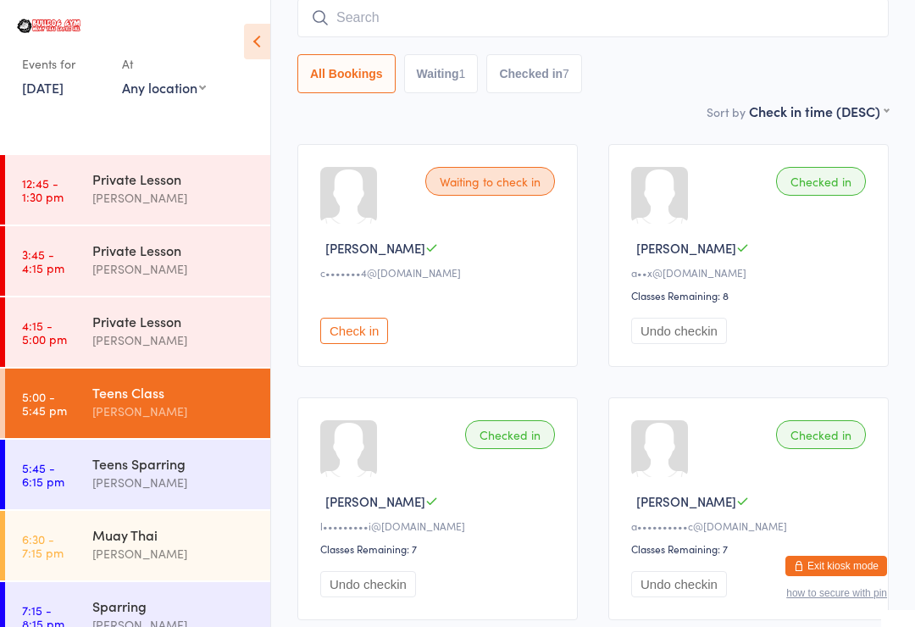
click at [355, 25] on input "search" at bounding box center [592, 17] width 591 height 39
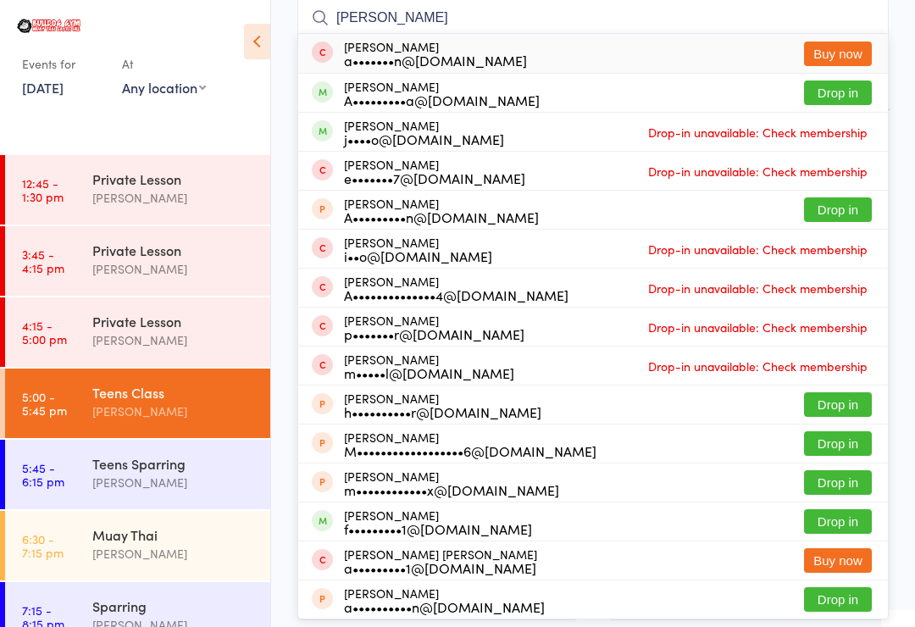
type input "Alex gr"
click at [829, 83] on button "Drop in" at bounding box center [838, 92] width 68 height 25
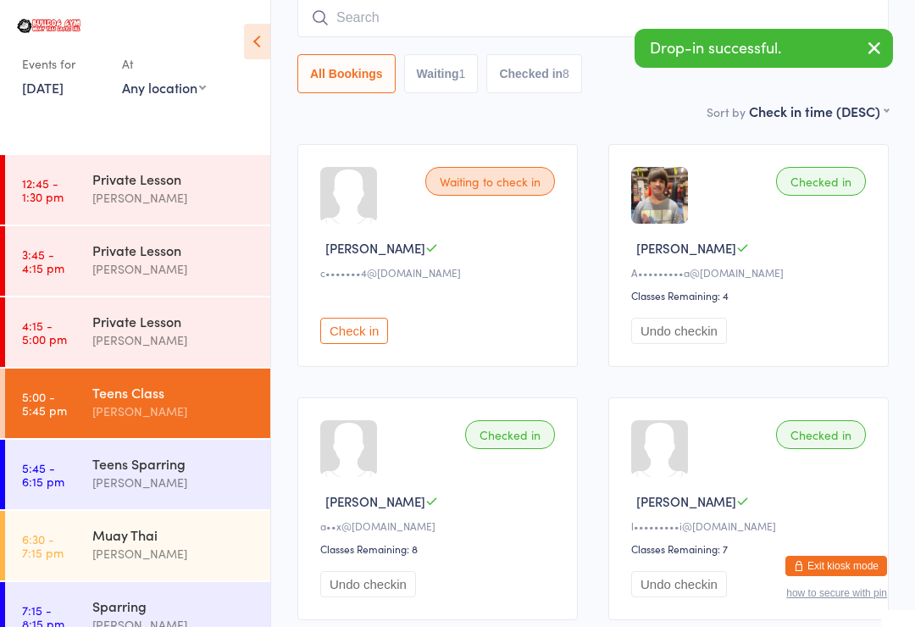
click at [381, 19] on input "search" at bounding box center [592, 17] width 591 height 39
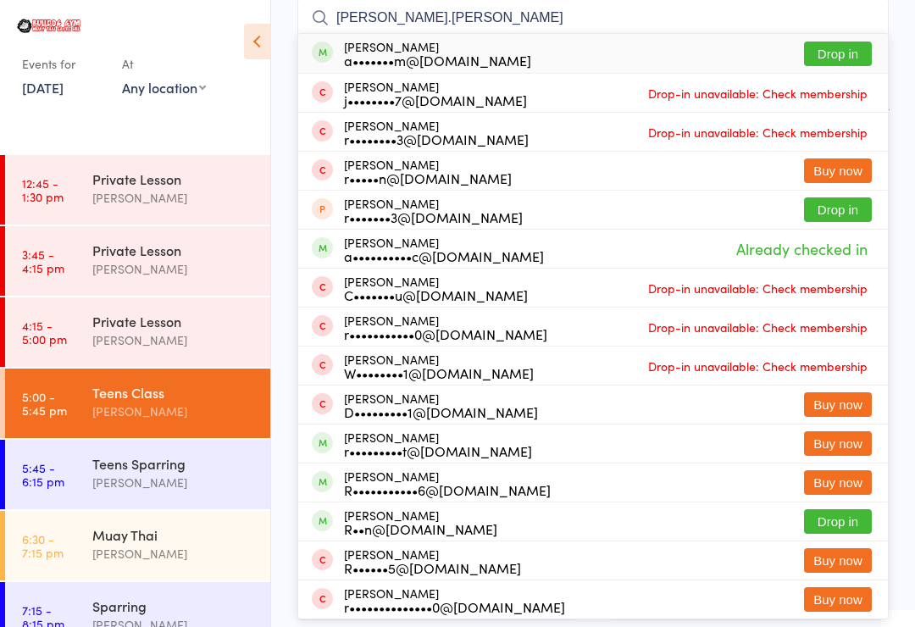
type input "Ryan.hatem"
click at [853, 52] on button "Drop in" at bounding box center [838, 53] width 68 height 25
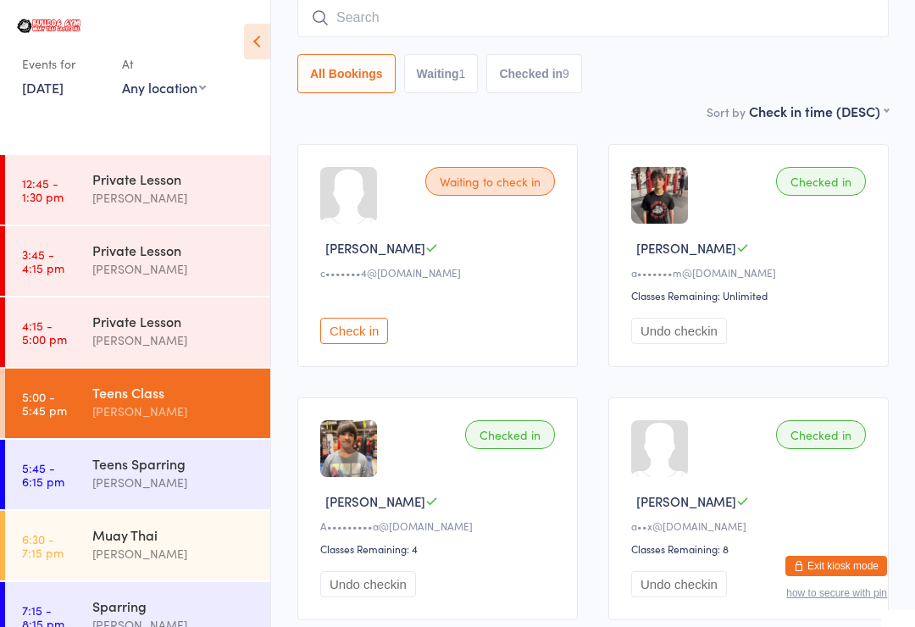
click at [792, 33] on input "search" at bounding box center [592, 17] width 591 height 39
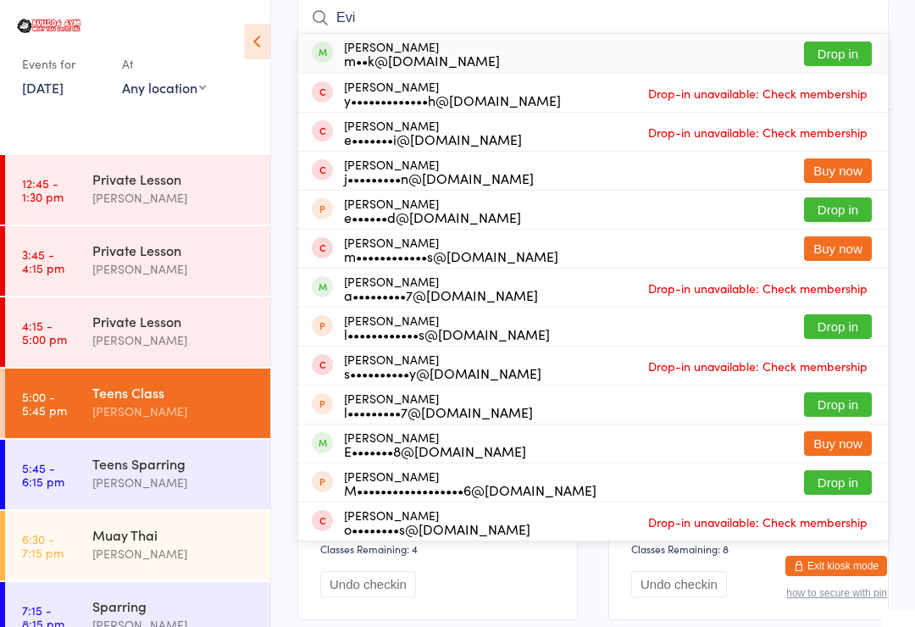
type input "Evi"
click at [840, 49] on button "Drop in" at bounding box center [838, 53] width 68 height 25
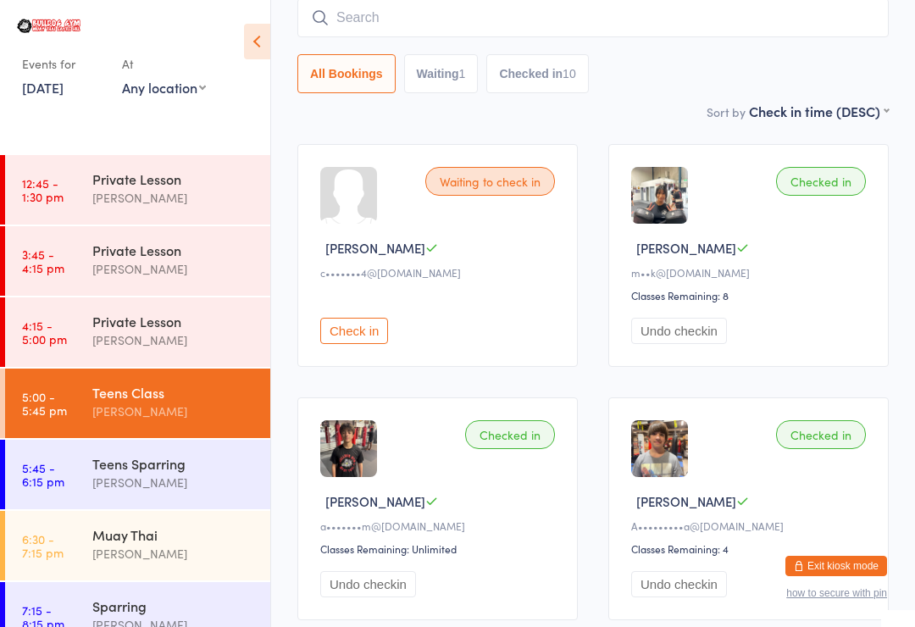
click at [592, 19] on input "search" at bounding box center [592, 17] width 591 height 39
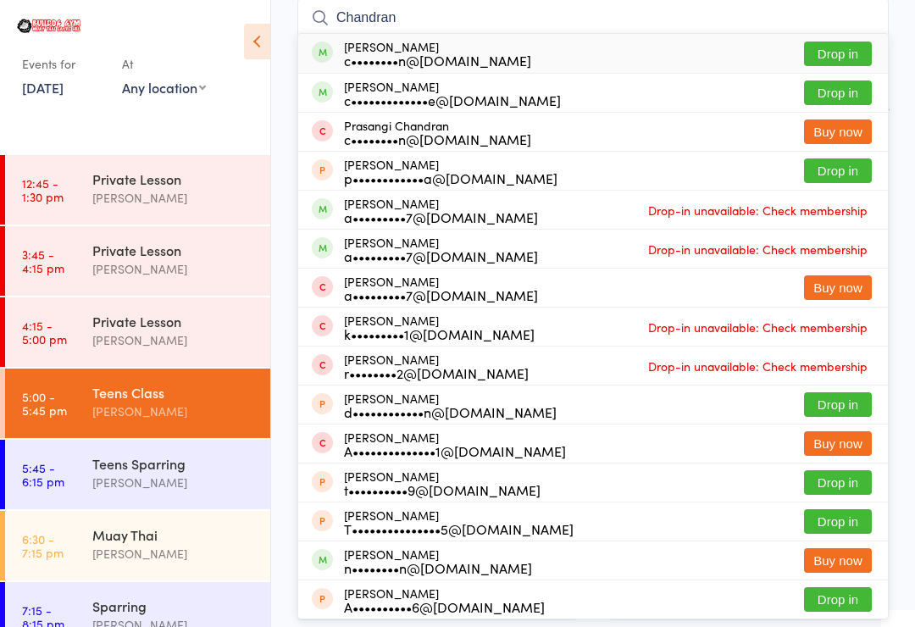
type input "Chandran"
click at [837, 54] on button "Drop in" at bounding box center [838, 53] width 68 height 25
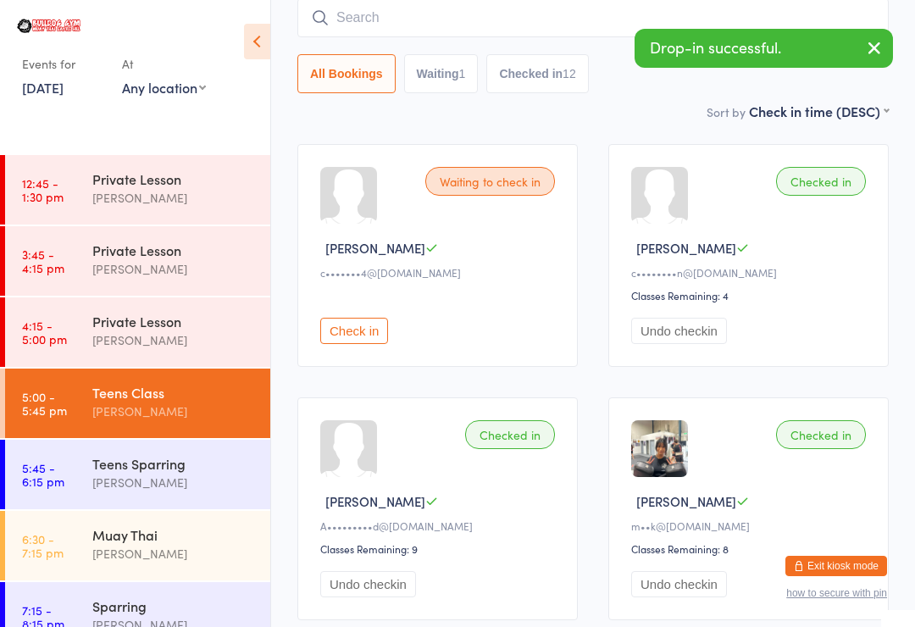
click at [558, 21] on input "search" at bounding box center [592, 17] width 591 height 39
click at [879, 41] on icon "button" at bounding box center [874, 47] width 20 height 21
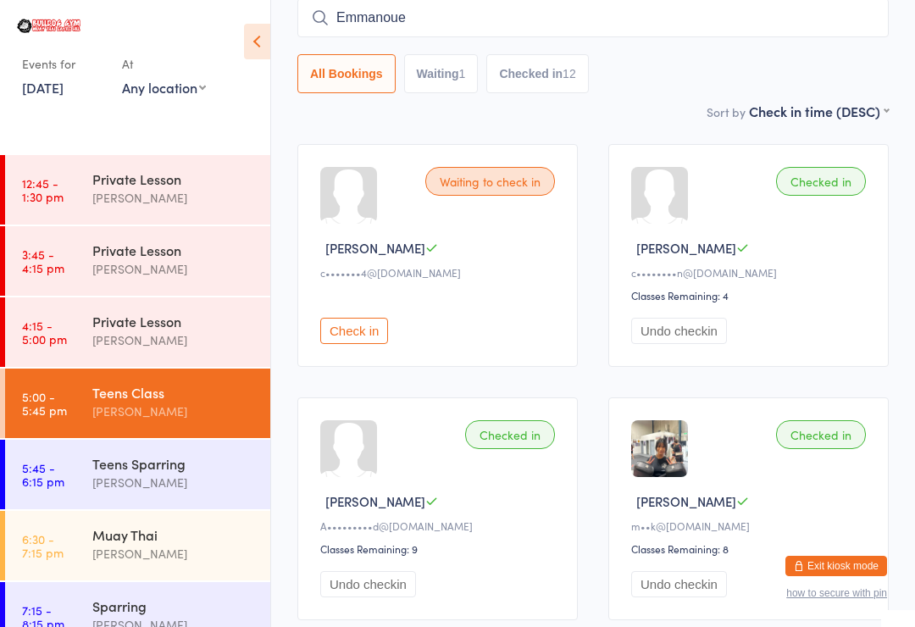
click at [775, 25] on input "Emmanoue" at bounding box center [592, 17] width 591 height 39
type input "Emmanouel"
click at [766, 30] on input "Emmanouel" at bounding box center [592, 17] width 591 height 39
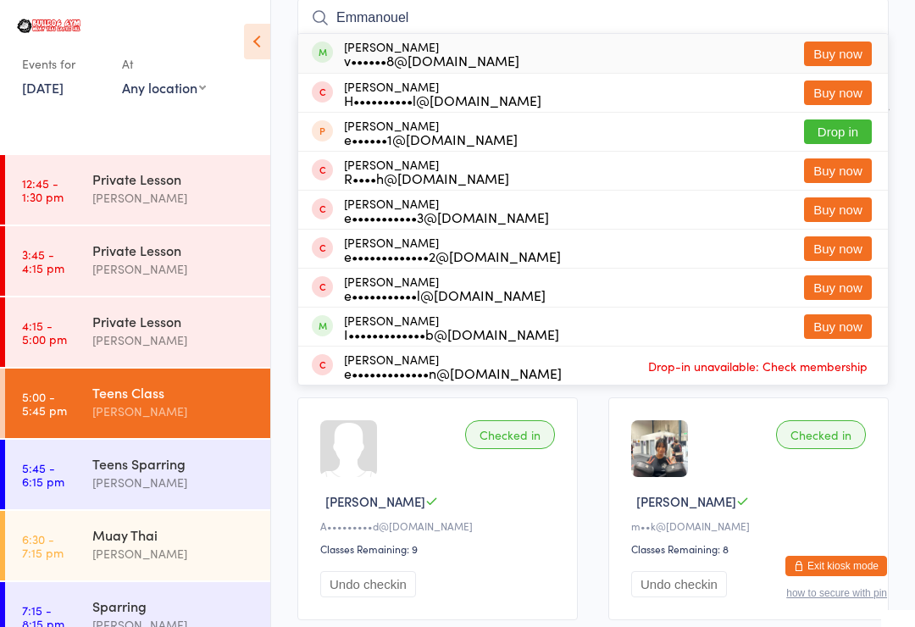
click at [830, 8] on input "Emmanouel" at bounding box center [592, 17] width 591 height 39
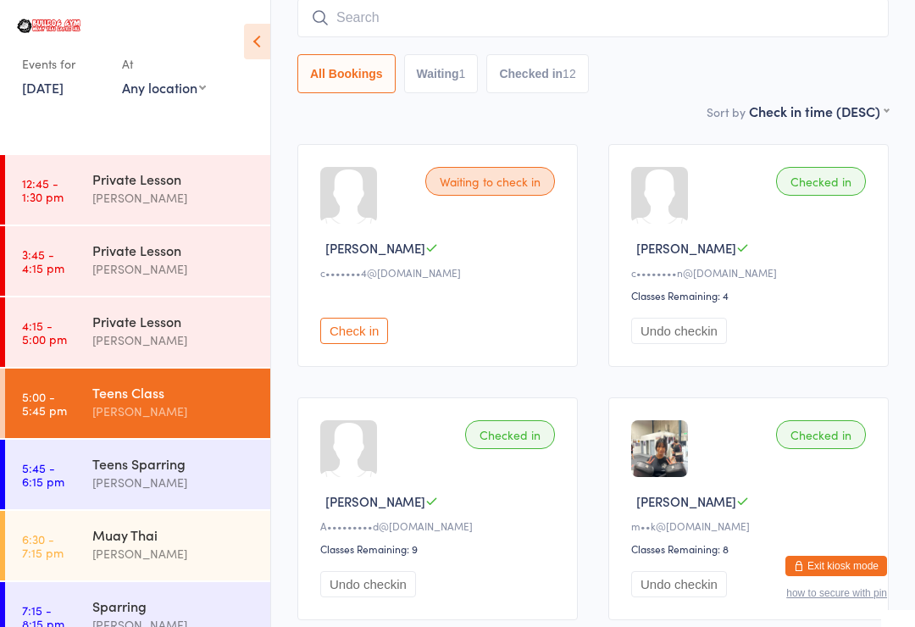
type input "Q"
type input "A"
type input "Emmanouel"
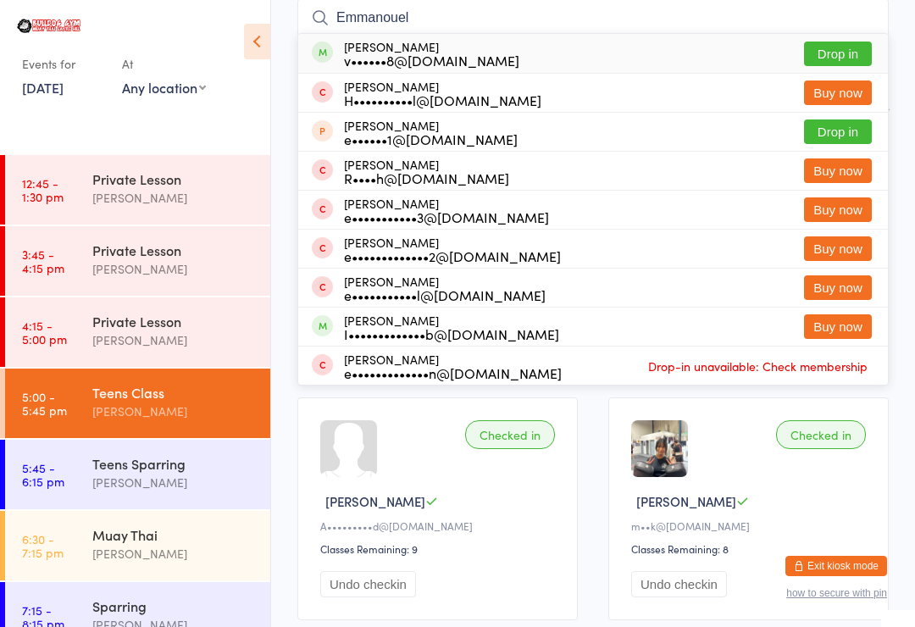
click at [839, 45] on button "Drop in" at bounding box center [838, 53] width 68 height 25
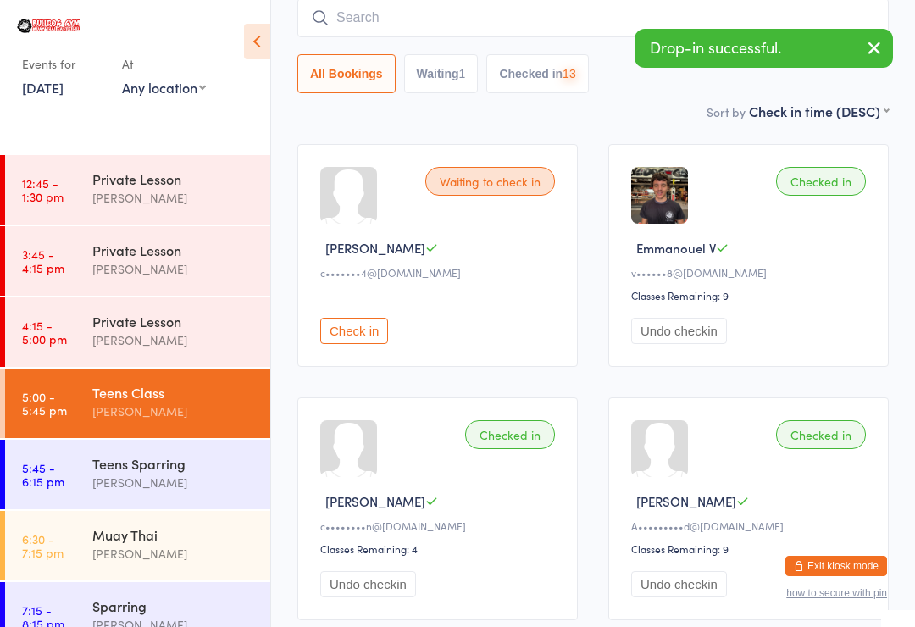
click at [567, 8] on input "search" at bounding box center [592, 17] width 591 height 39
click at [862, 35] on button "button" at bounding box center [873, 49] width 37 height 39
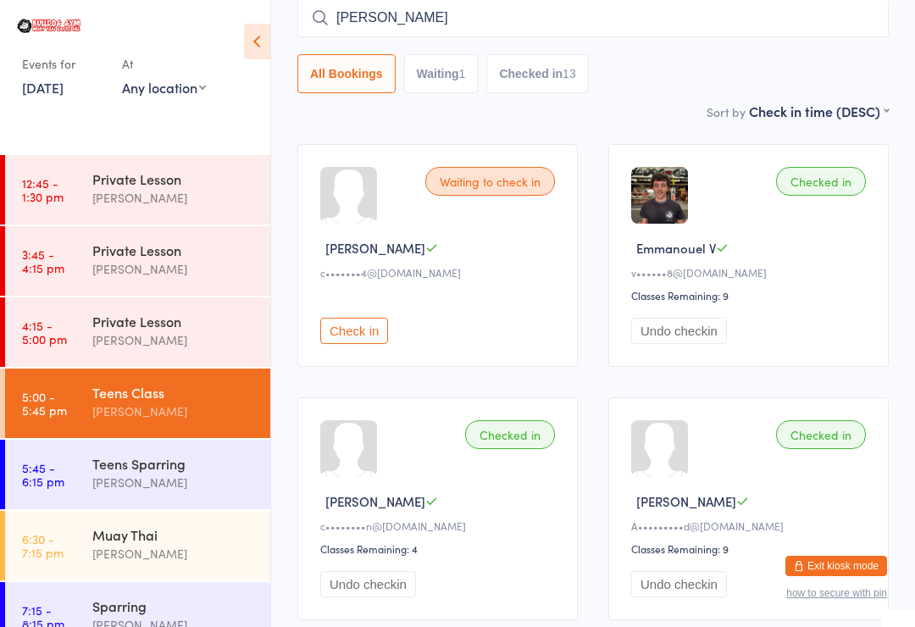
click at [776, 14] on input "Ari" at bounding box center [592, 17] width 591 height 39
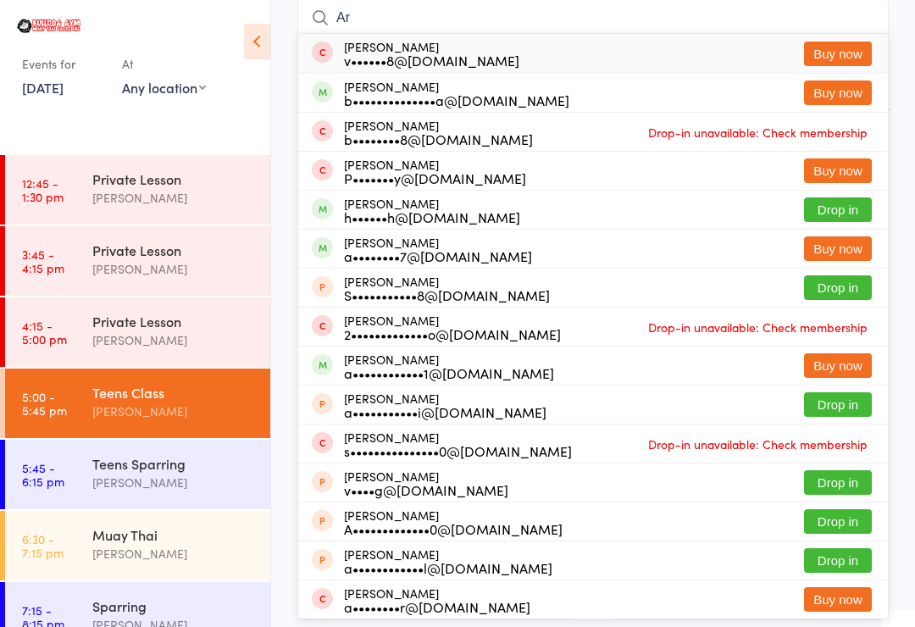
type input "A"
